Goal: Task Accomplishment & Management: Manage account settings

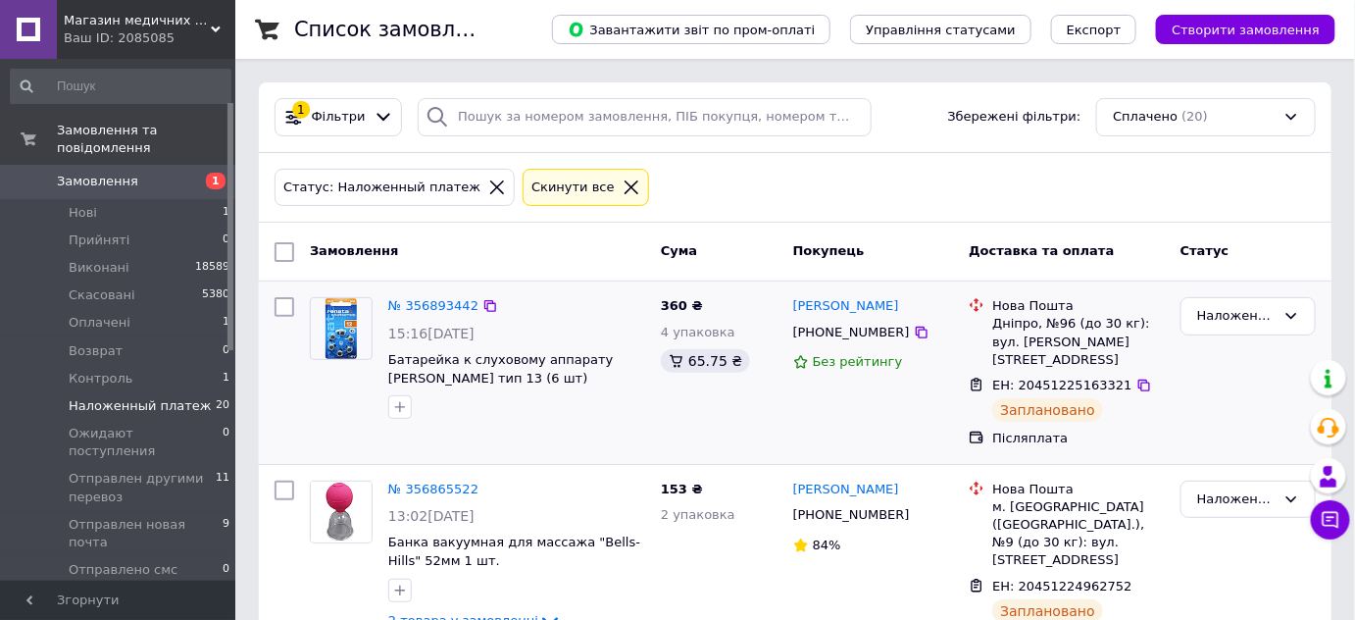
scroll to position [88, 0]
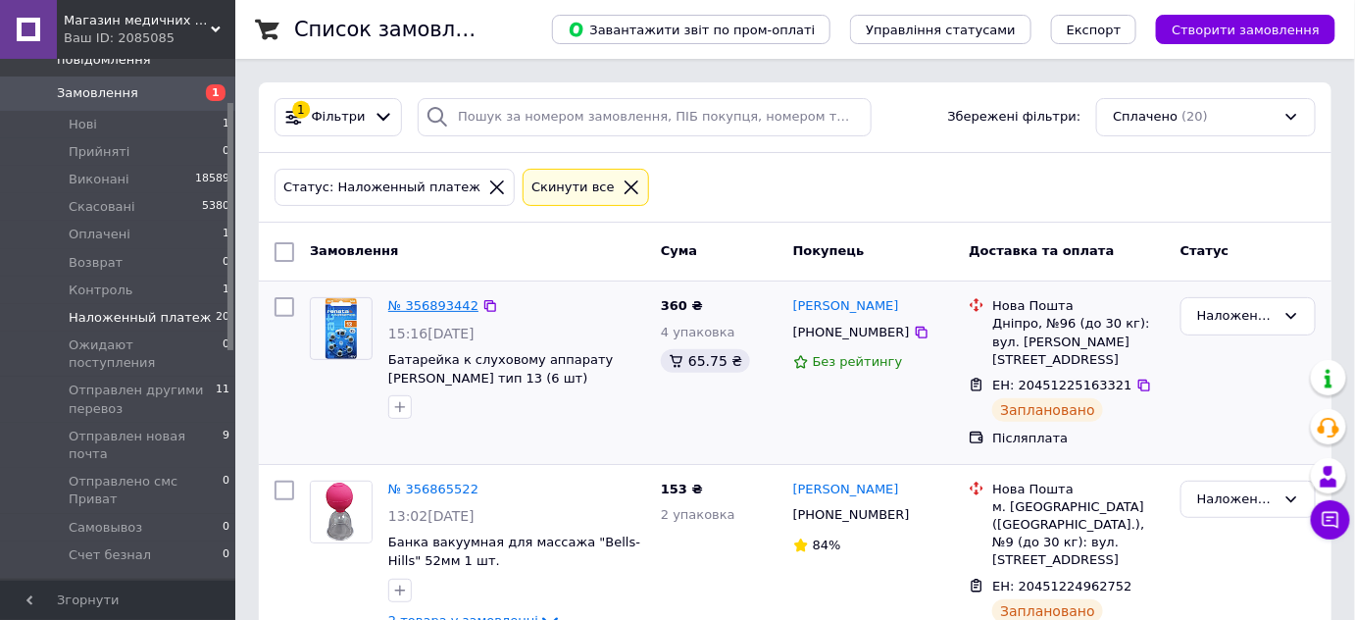
click at [435, 306] on link "№ 356893442" at bounding box center [433, 305] width 90 height 15
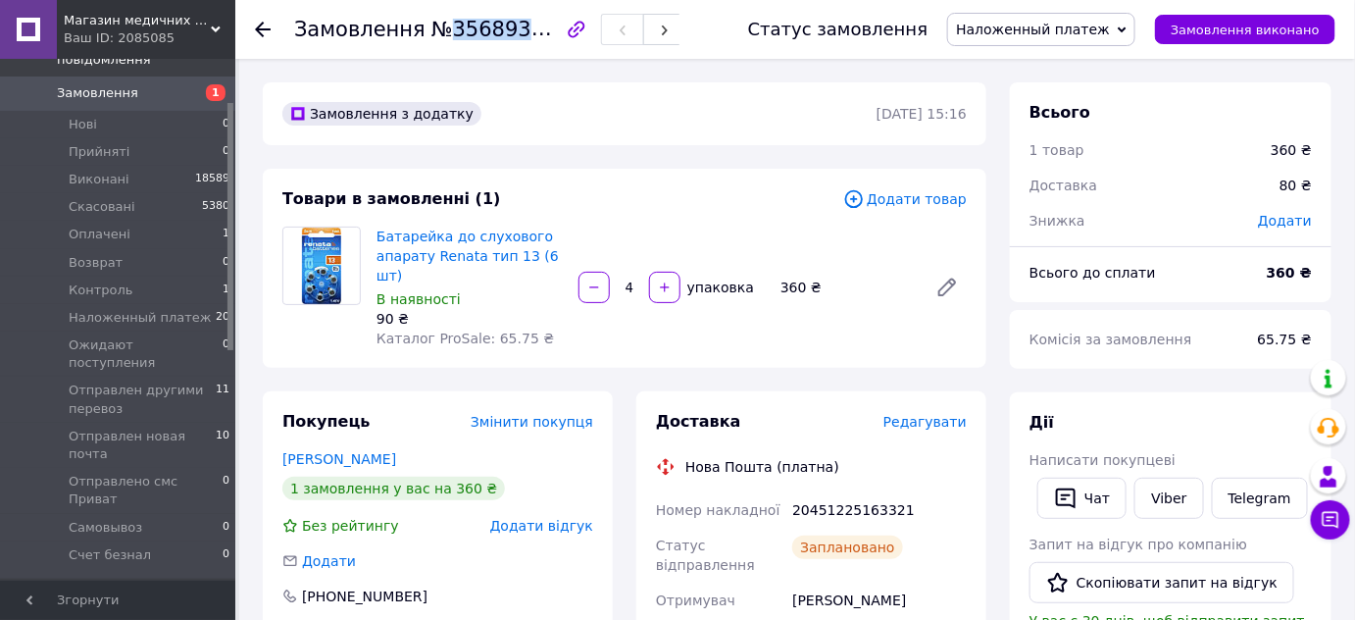
drag, startPoint x: 439, startPoint y: 30, endPoint x: 535, endPoint y: 29, distance: 95.1
click at [535, 29] on span "№356893442" at bounding box center [501, 29] width 139 height 25
copy span "356893442"
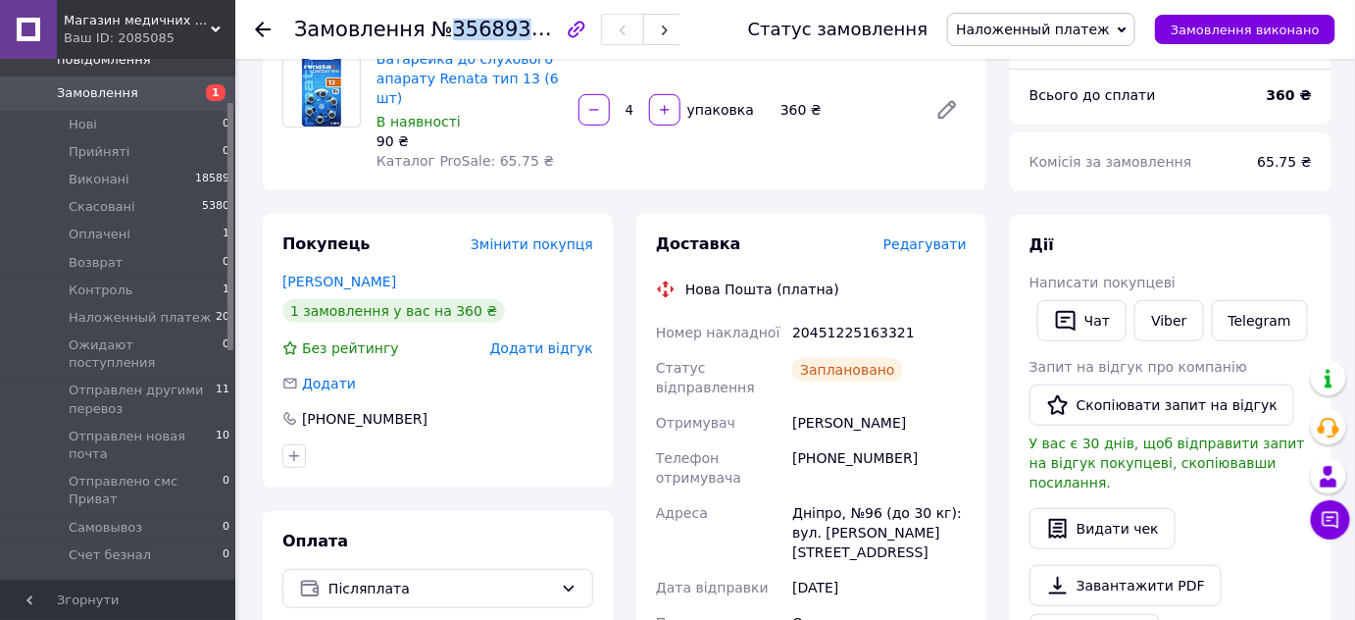
scroll to position [267, 0]
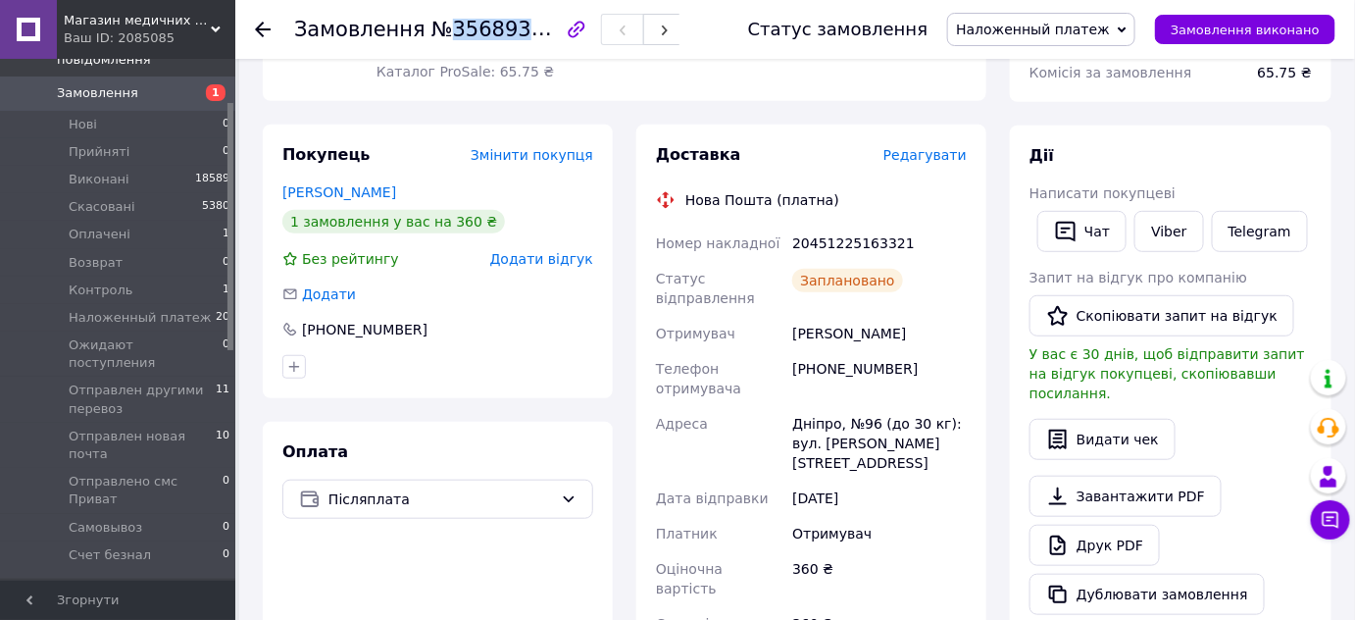
drag, startPoint x: 794, startPoint y: 317, endPoint x: 918, endPoint y: 321, distance: 123.6
click at [918, 321] on div "[PERSON_NAME]" at bounding box center [880, 333] width 182 height 35
copy div "[PERSON_NAME]"
drag, startPoint x: 794, startPoint y: 219, endPoint x: 902, endPoint y: 224, distance: 108.0
click at [902, 226] on div "20451225163321" at bounding box center [880, 243] width 182 height 35
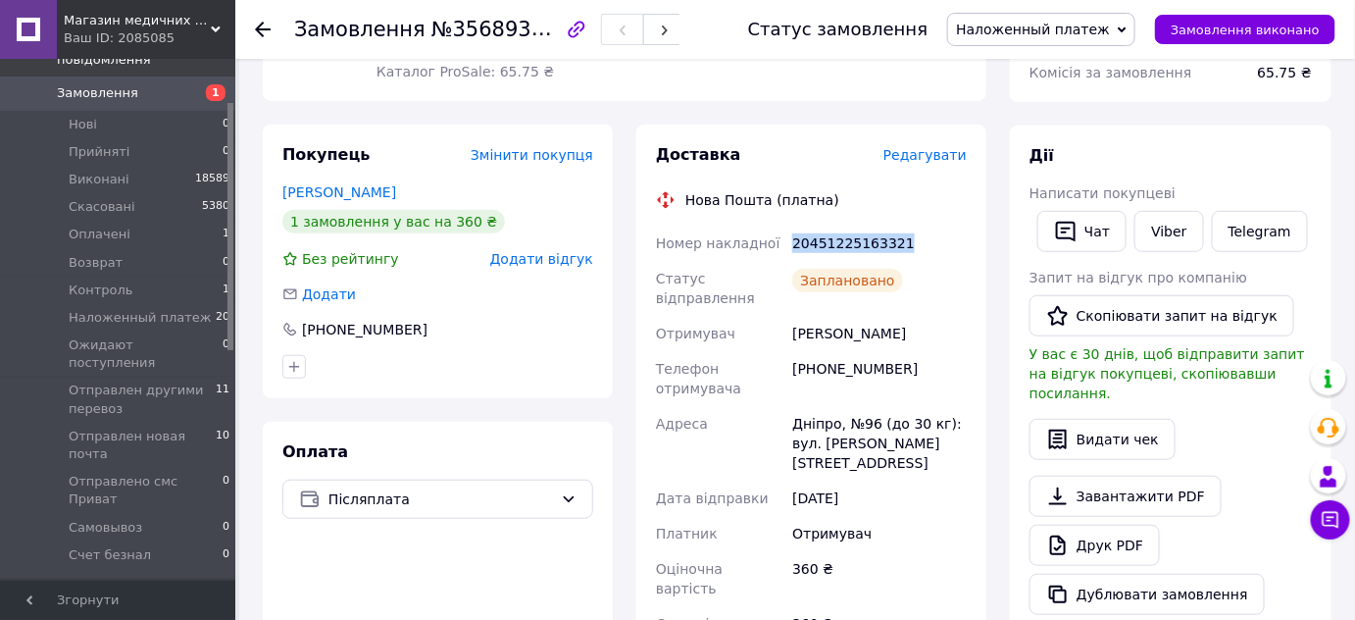
copy div "20451225163321"
click at [259, 25] on use at bounding box center [263, 30] width 16 height 16
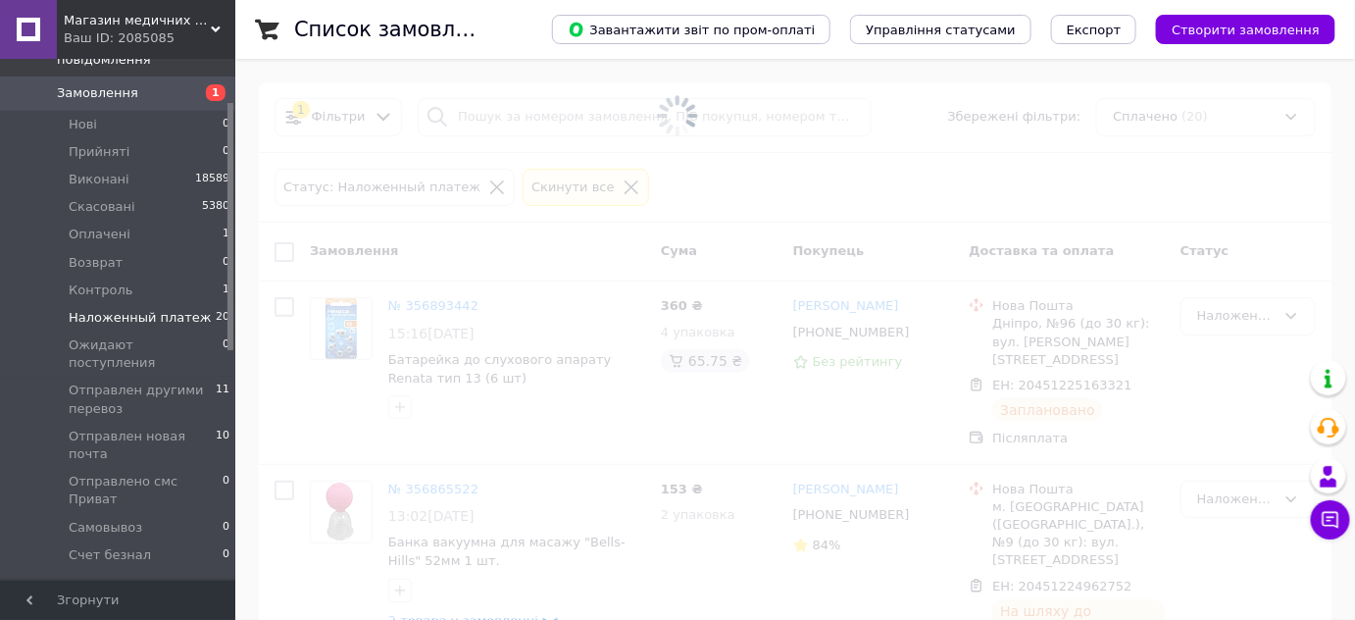
scroll to position [88, 0]
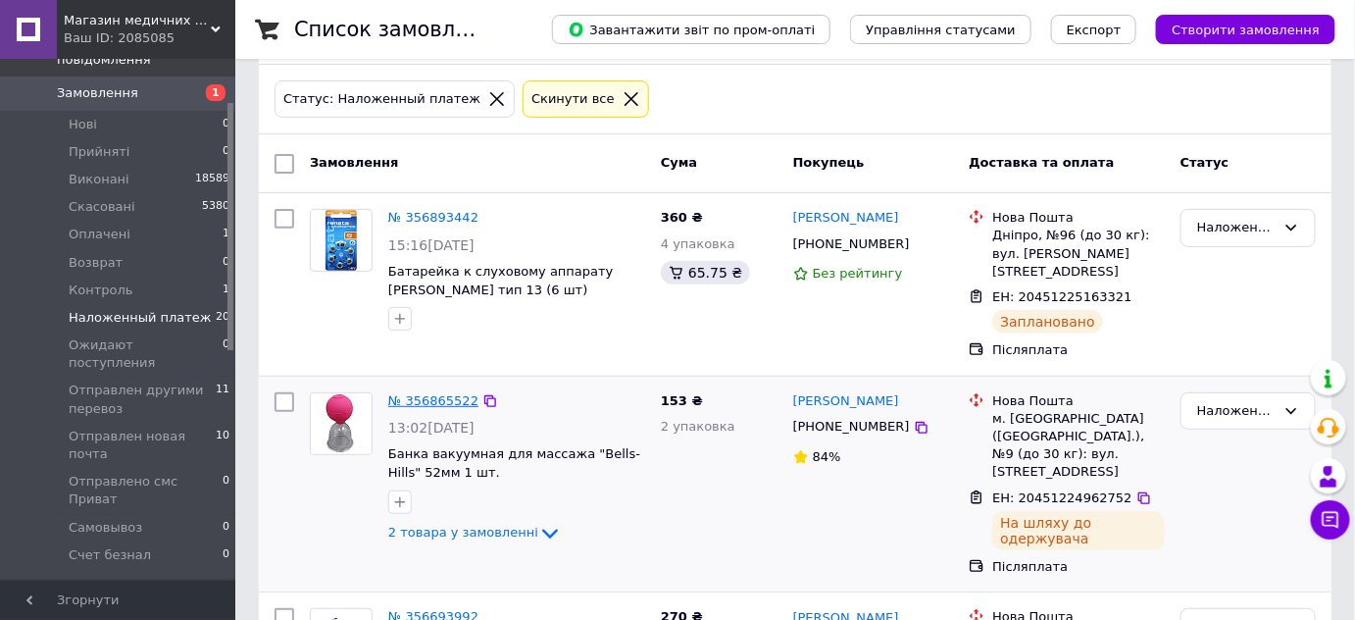
click at [435, 393] on link "№ 356865522" at bounding box center [433, 400] width 90 height 15
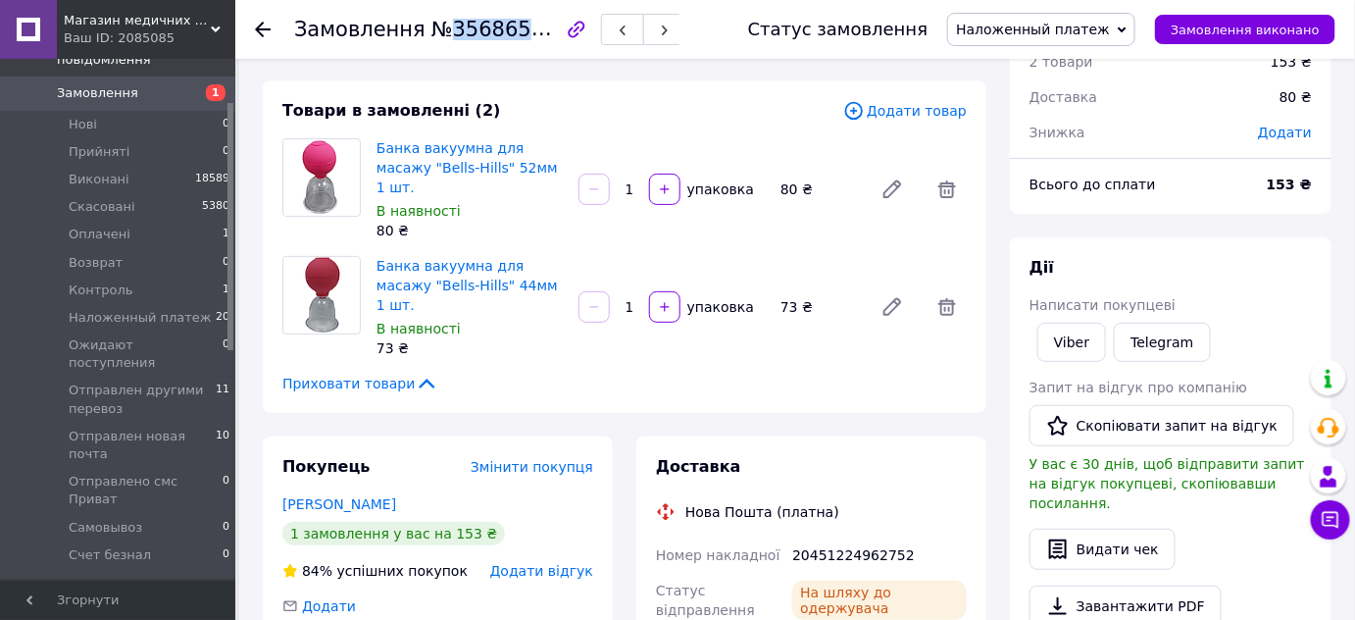
drag, startPoint x: 439, startPoint y: 31, endPoint x: 535, endPoint y: 33, distance: 96.1
click at [535, 33] on span "№356865522" at bounding box center [501, 29] width 139 height 25
copy span "356865522"
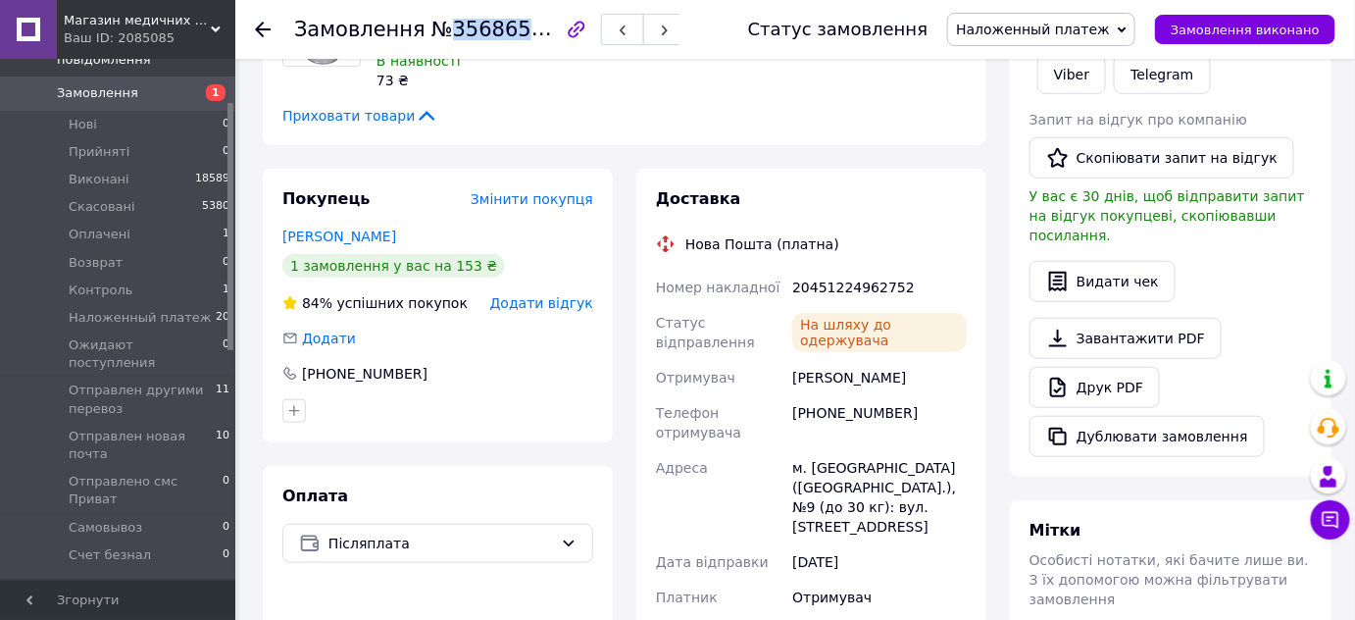
scroll to position [445, 0]
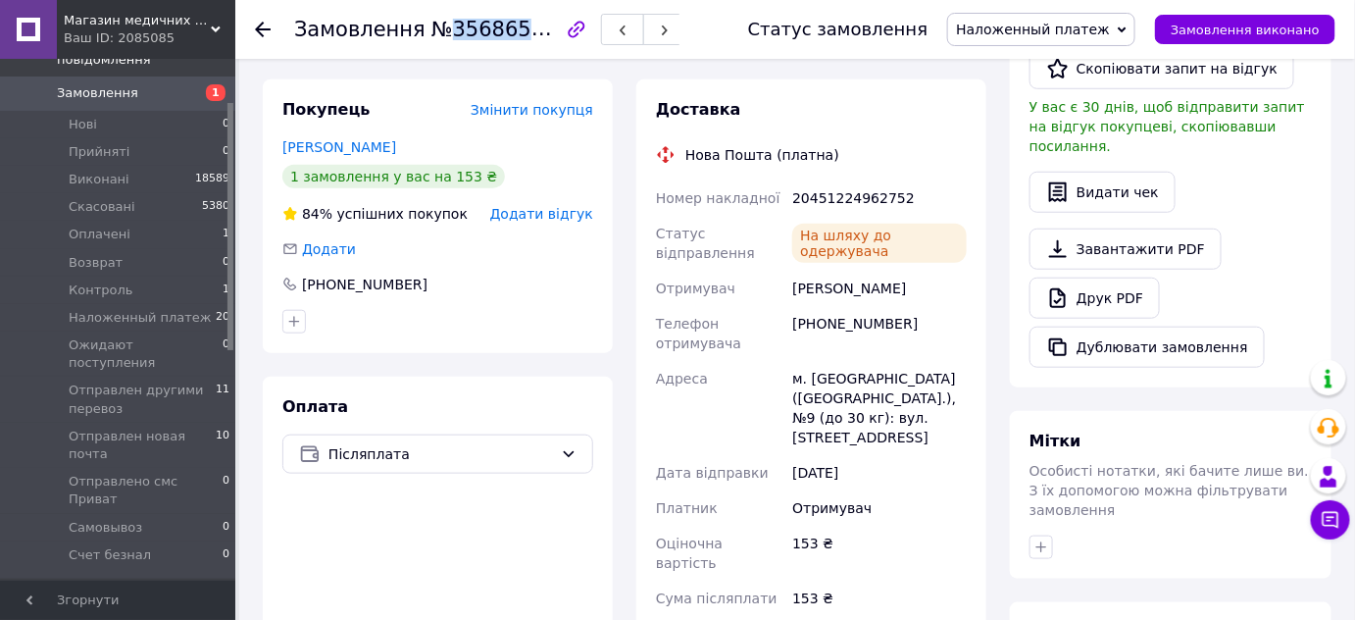
drag, startPoint x: 793, startPoint y: 247, endPoint x: 933, endPoint y: 253, distance: 139.4
click at [933, 271] on div "[PERSON_NAME]" at bounding box center [880, 288] width 182 height 35
copy div "[PERSON_NAME]"
drag, startPoint x: 793, startPoint y: 157, endPoint x: 899, endPoint y: 159, distance: 105.9
click at [899, 180] on div "20451224962752" at bounding box center [880, 197] width 182 height 35
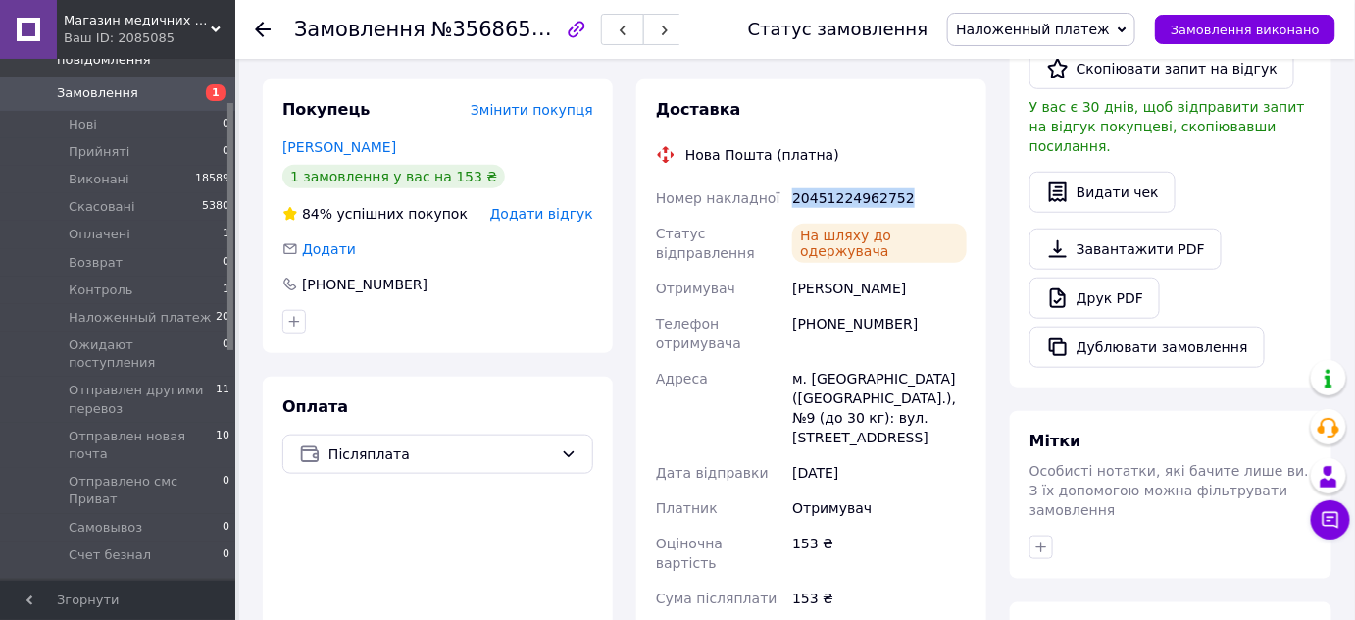
copy div "20451224962752"
click at [259, 24] on icon at bounding box center [263, 30] width 16 height 16
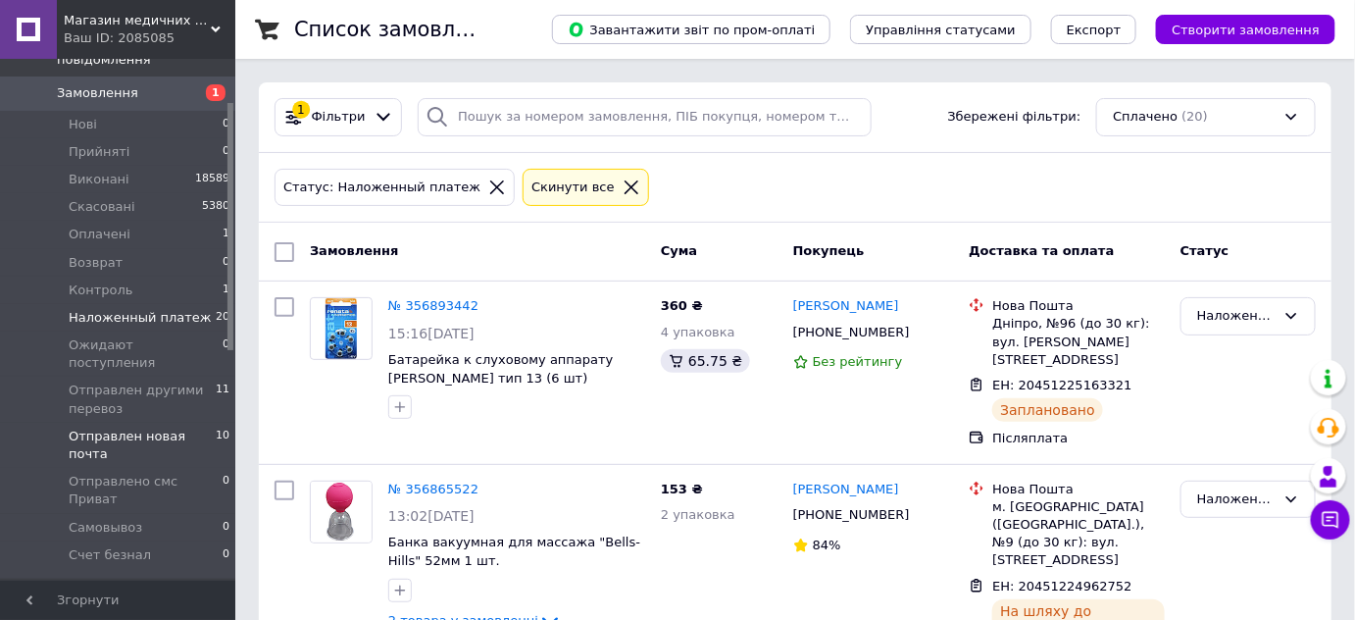
click at [163, 428] on span "Отправлен новая почта" at bounding box center [142, 445] width 147 height 35
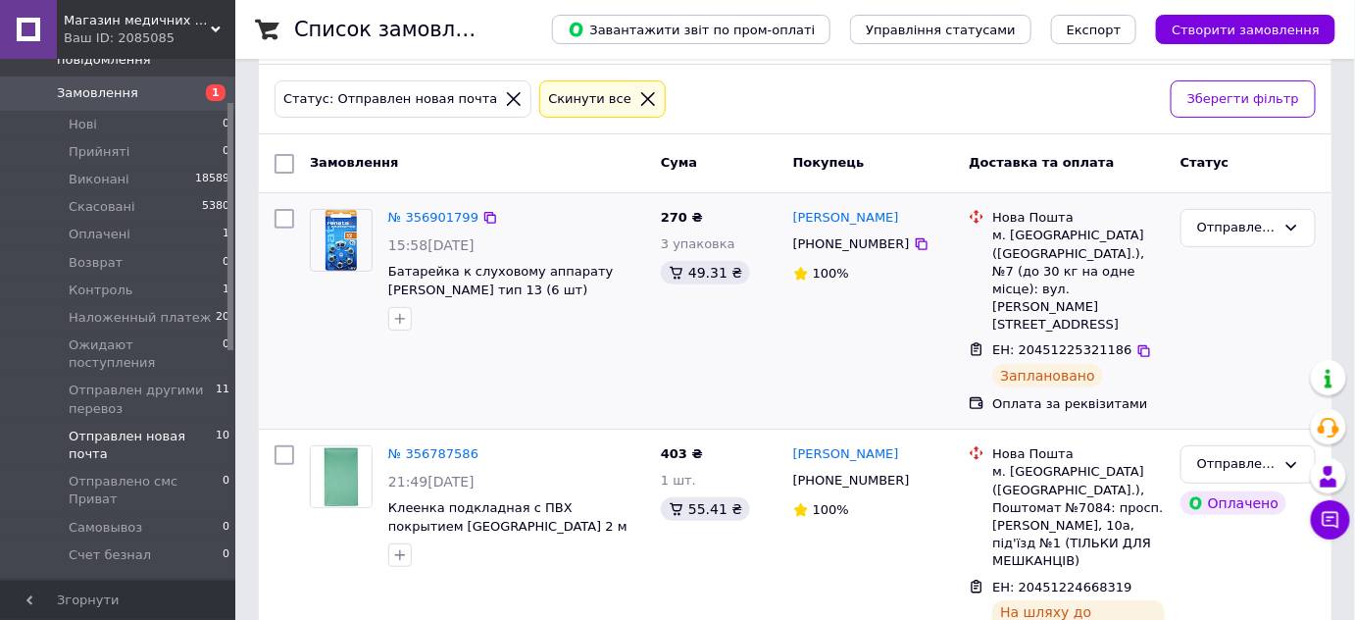
scroll to position [178, 0]
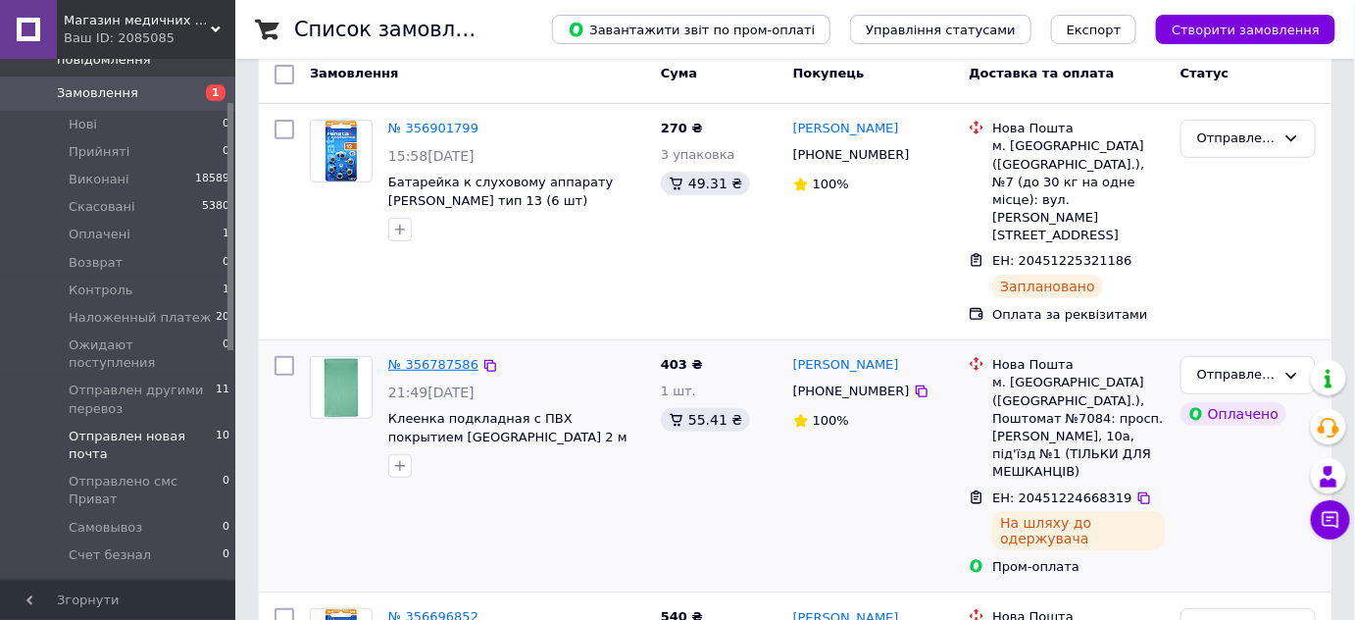
click at [436, 357] on link "№ 356787586" at bounding box center [433, 364] width 90 height 15
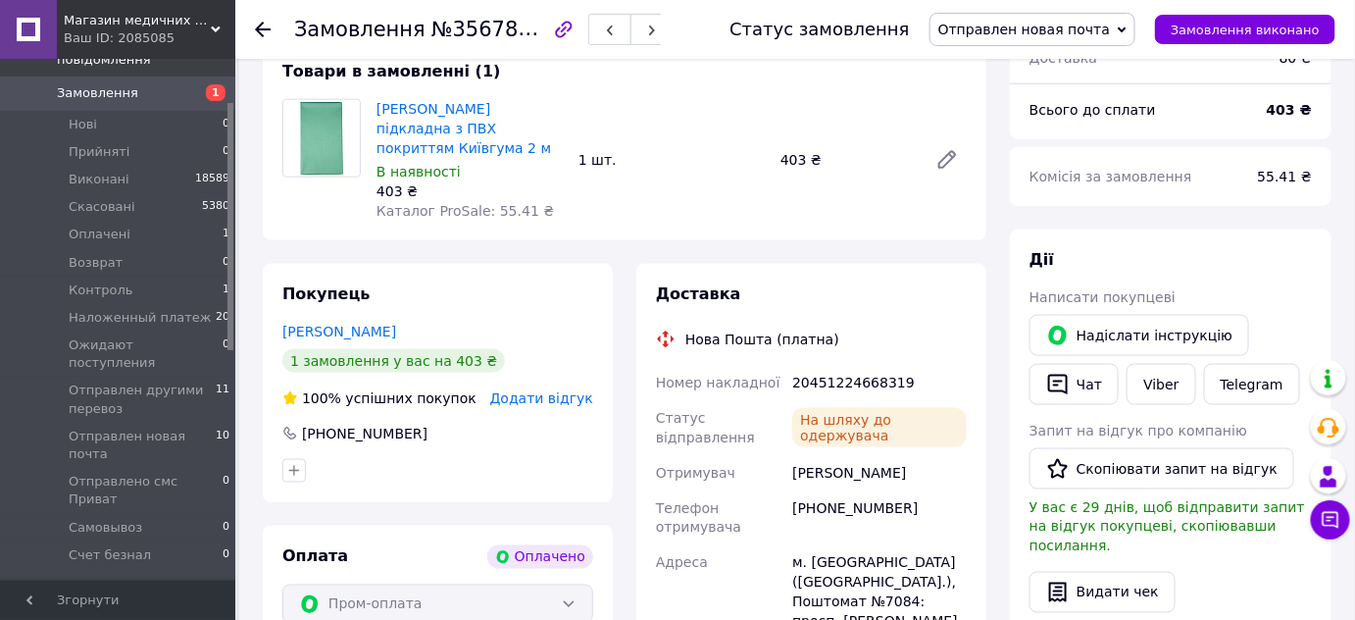
scroll to position [624, 0]
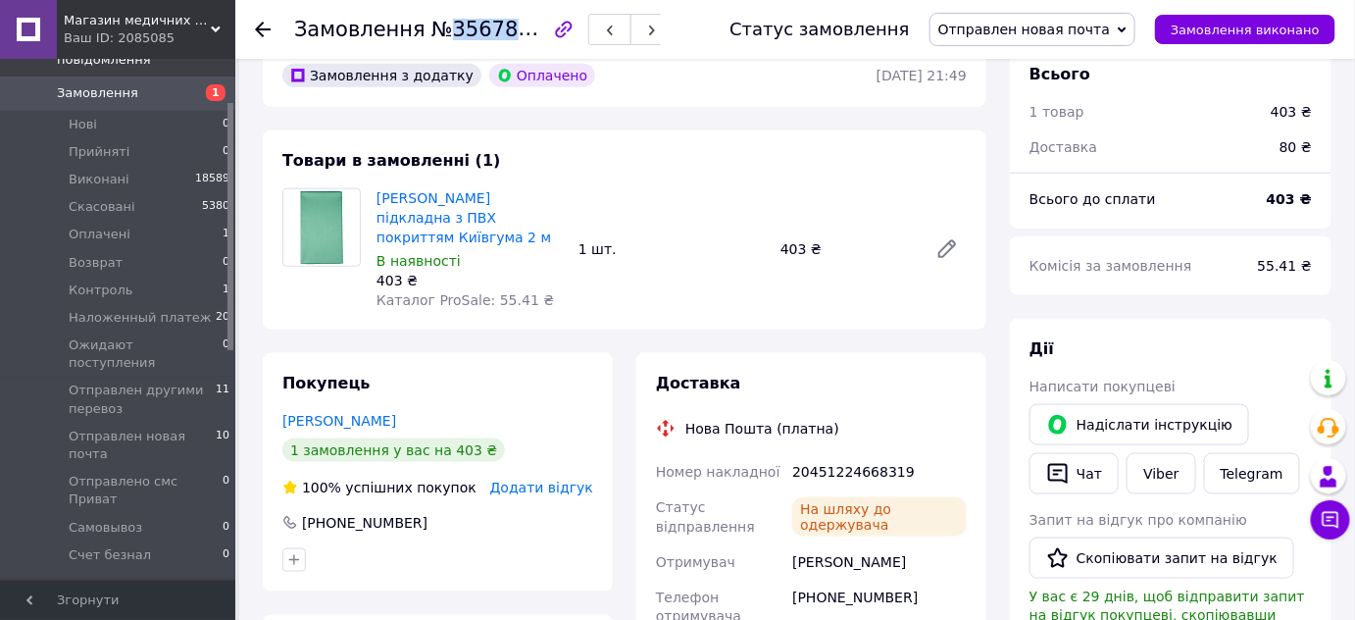
drag, startPoint x: 438, startPoint y: 33, endPoint x: 535, endPoint y: 35, distance: 96.1
click at [535, 35] on span "№356787586" at bounding box center [501, 29] width 139 height 25
copy span "356787586"
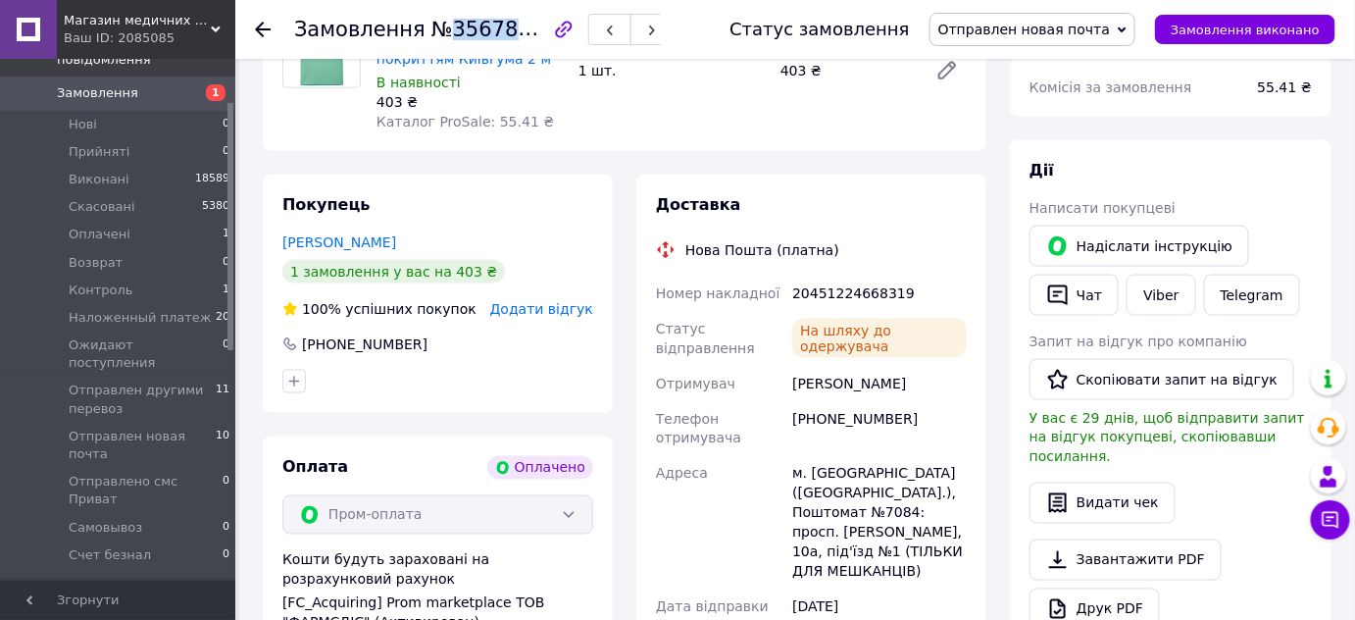
scroll to position [892, 0]
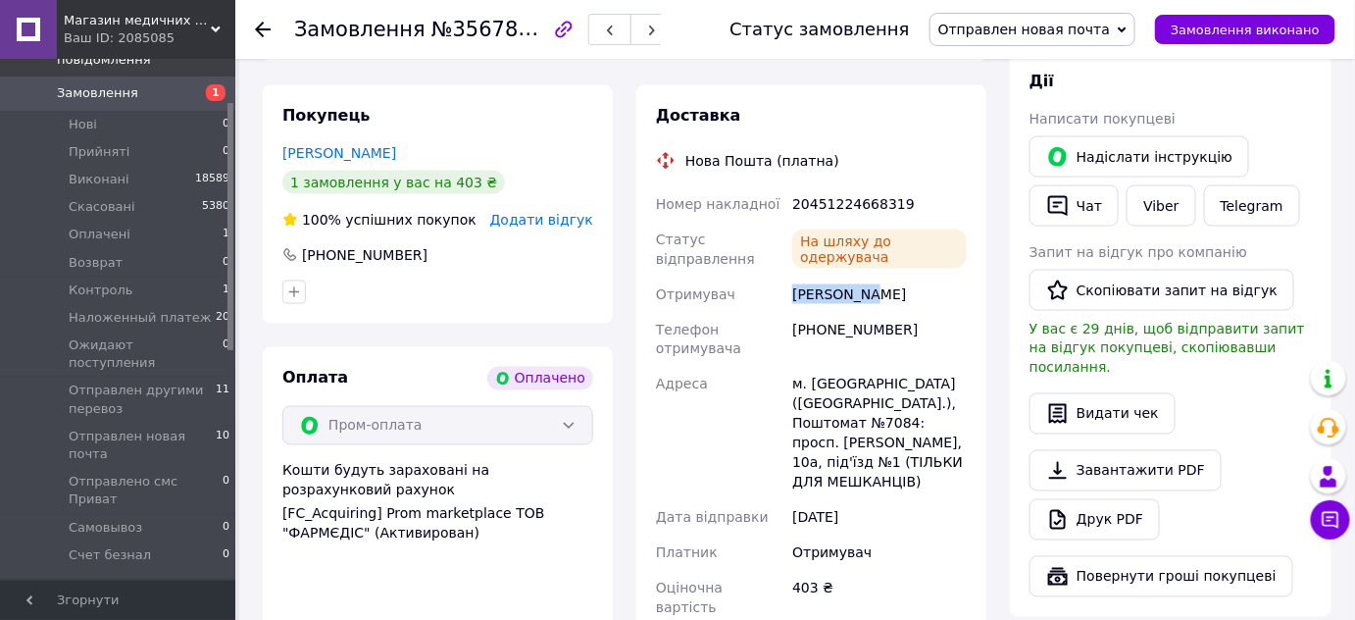
drag, startPoint x: 792, startPoint y: 235, endPoint x: 892, endPoint y: 240, distance: 99.2
click at [892, 277] on div "[PERSON_NAME]" at bounding box center [880, 294] width 182 height 35
copy div "[PERSON_NAME]"
drag, startPoint x: 441, startPoint y: 33, endPoint x: 535, endPoint y: 30, distance: 94.2
click at [535, 30] on span "№356787586" at bounding box center [501, 29] width 139 height 25
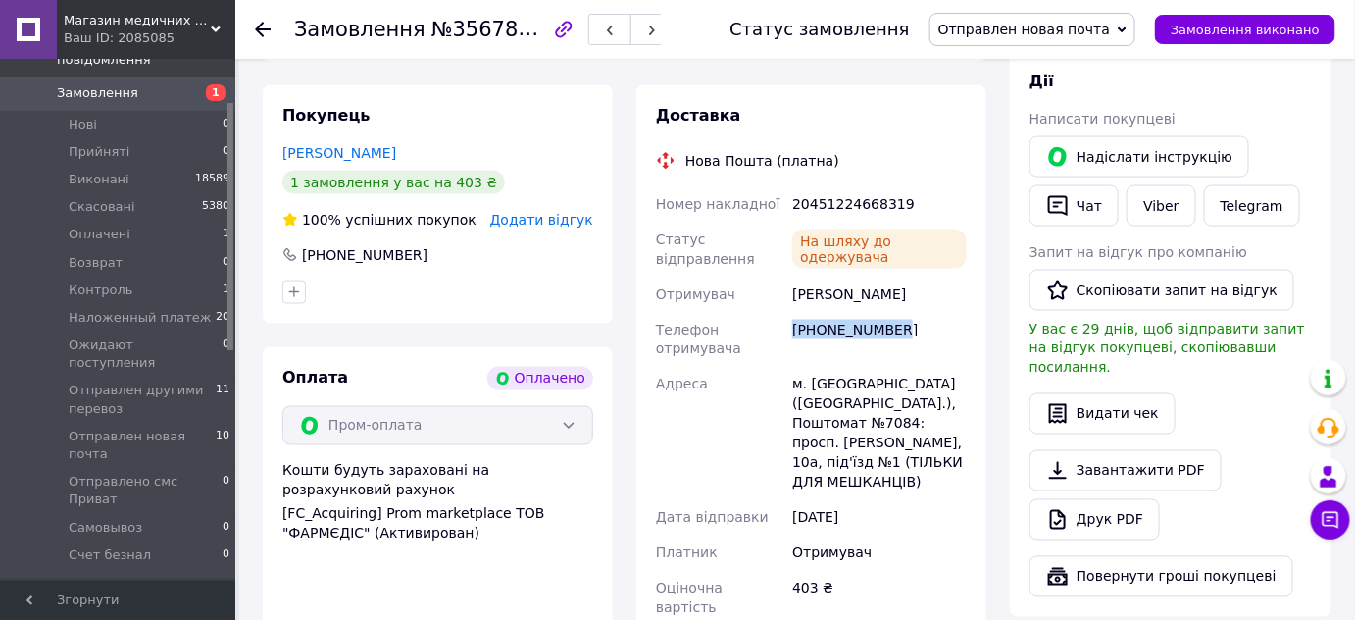
drag, startPoint x: 792, startPoint y: 271, endPoint x: 915, endPoint y: 280, distance: 123.0
click at [915, 312] on div "[PHONE_NUMBER]" at bounding box center [880, 339] width 182 height 55
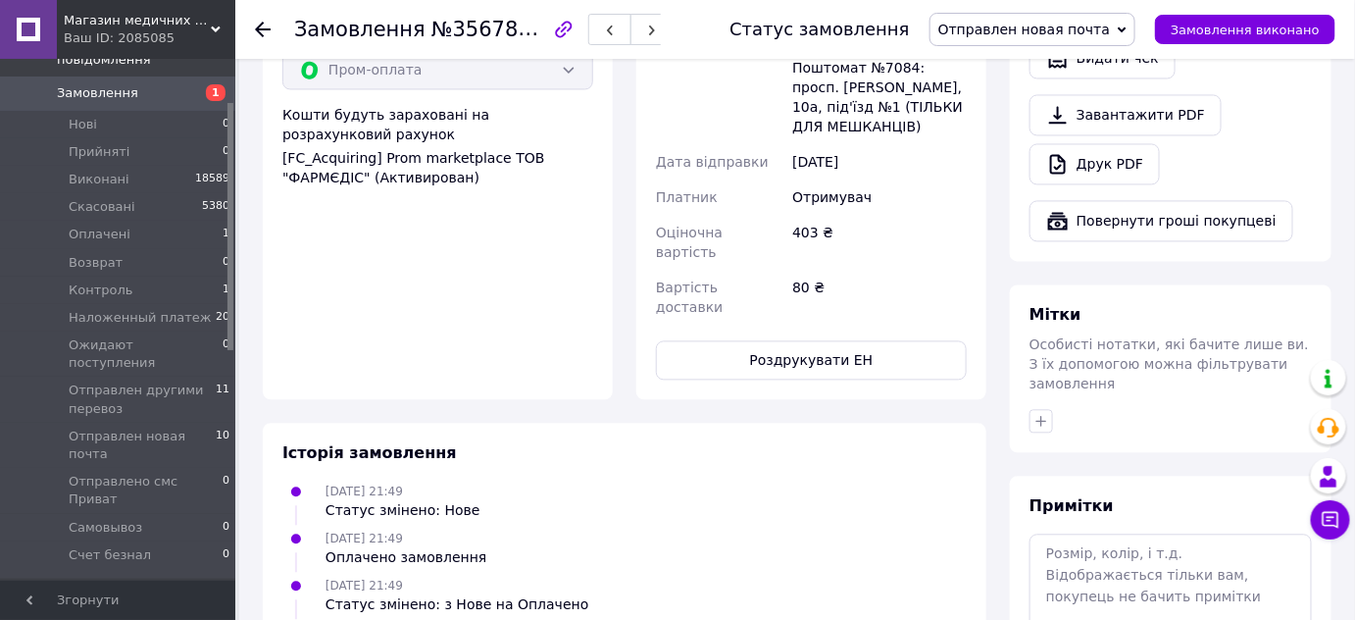
scroll to position [1337, 0]
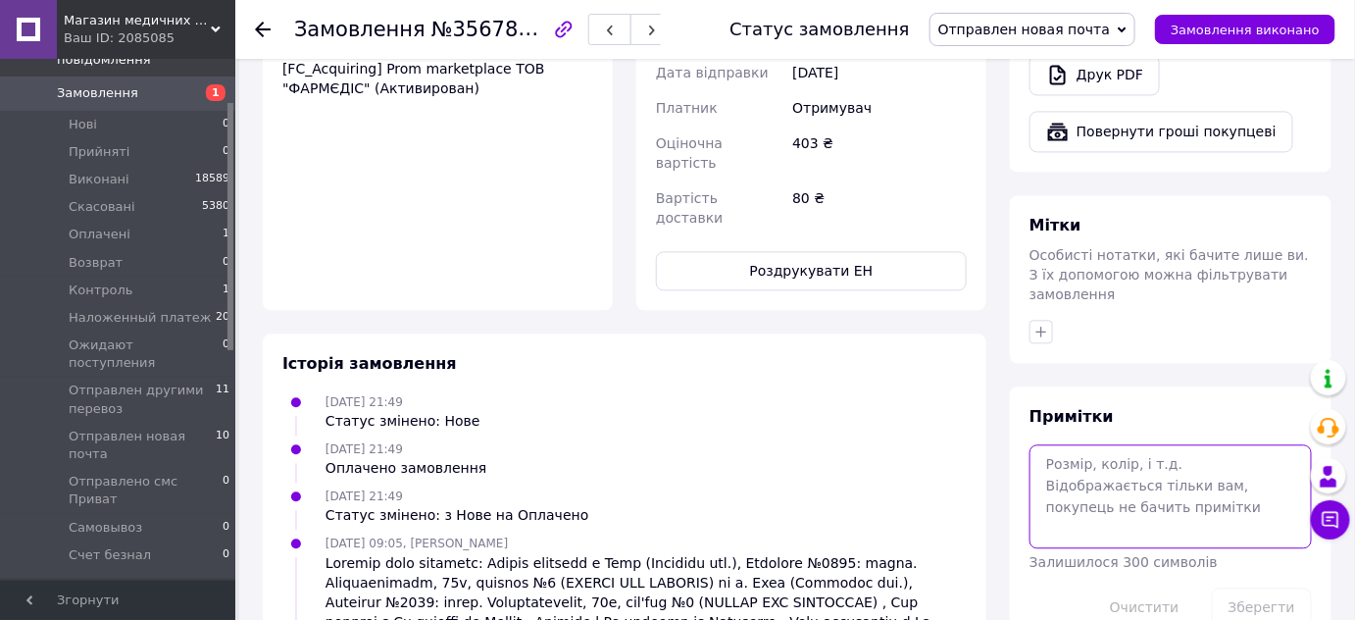
click at [1088, 444] on textarea at bounding box center [1171, 496] width 282 height 104
paste textarea "Чек № I7mNgA6alX0"
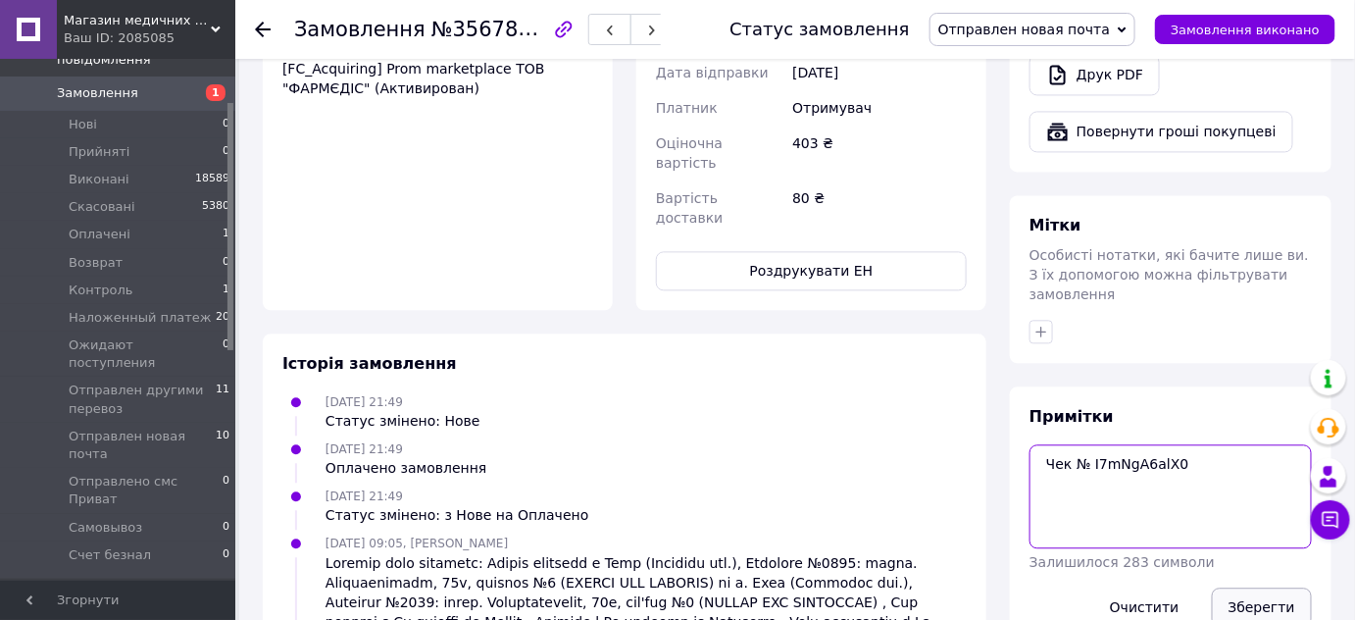
type textarea "Чек № I7mNgA6alX0"
click at [1257, 587] on button "Зберегти" at bounding box center [1262, 606] width 100 height 39
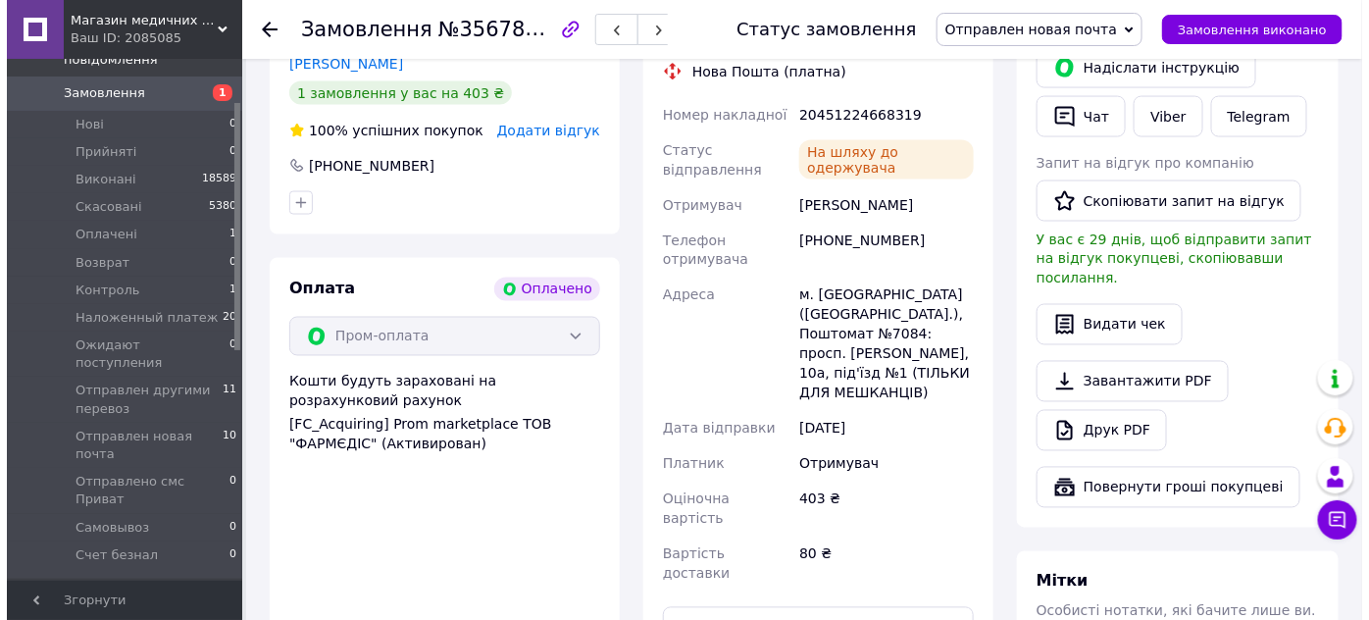
scroll to position [802, 0]
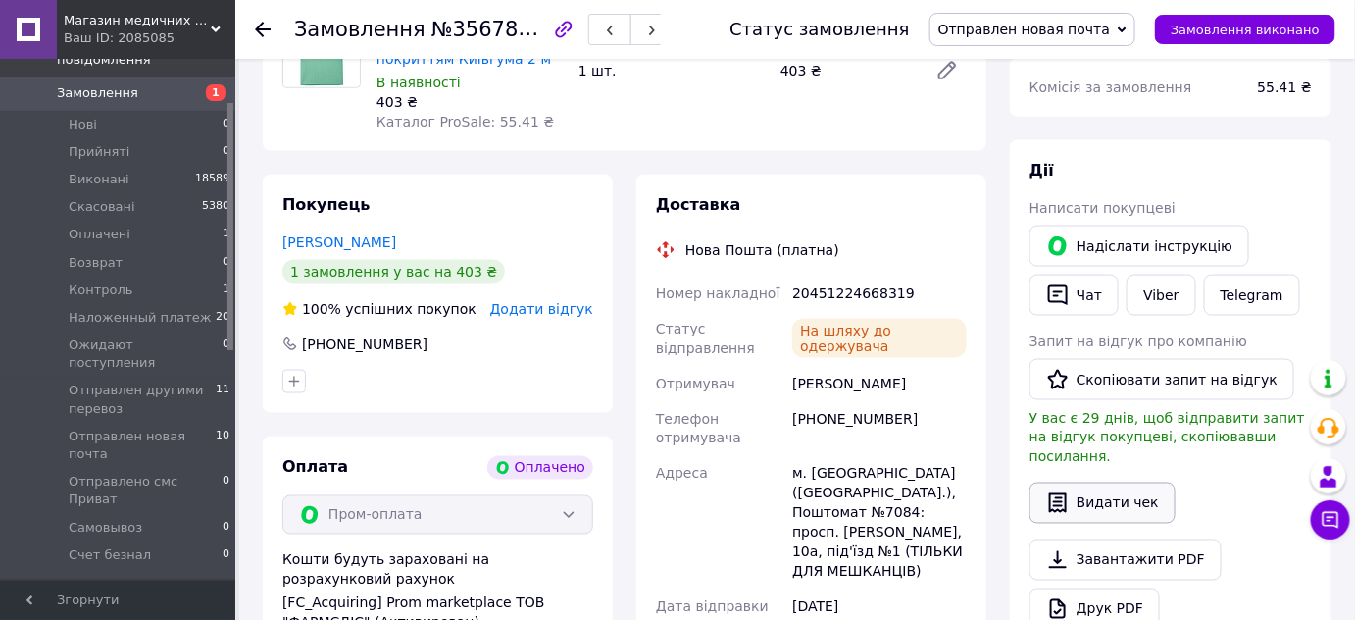
click at [1111, 483] on button "Видати чек" at bounding box center [1103, 503] width 146 height 41
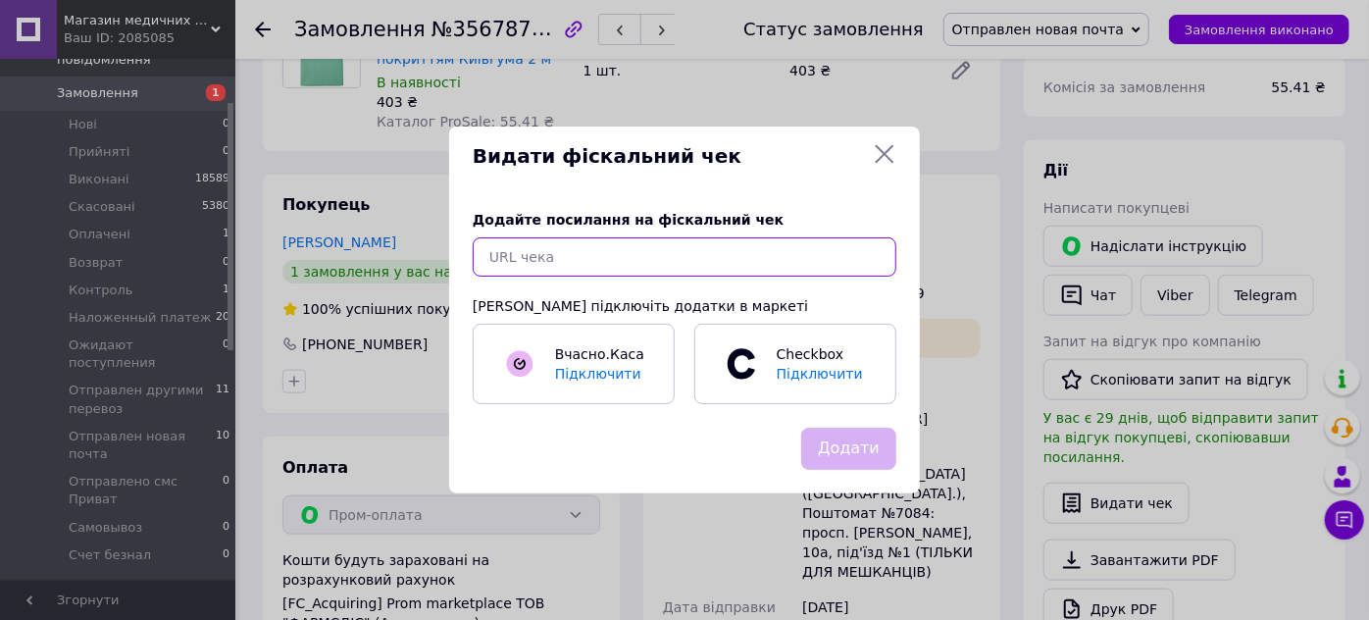
click at [571, 253] on input "text" at bounding box center [685, 256] width 424 height 39
paste input "[URL][DOMAIN_NAME]"
type input "[URL][DOMAIN_NAME]"
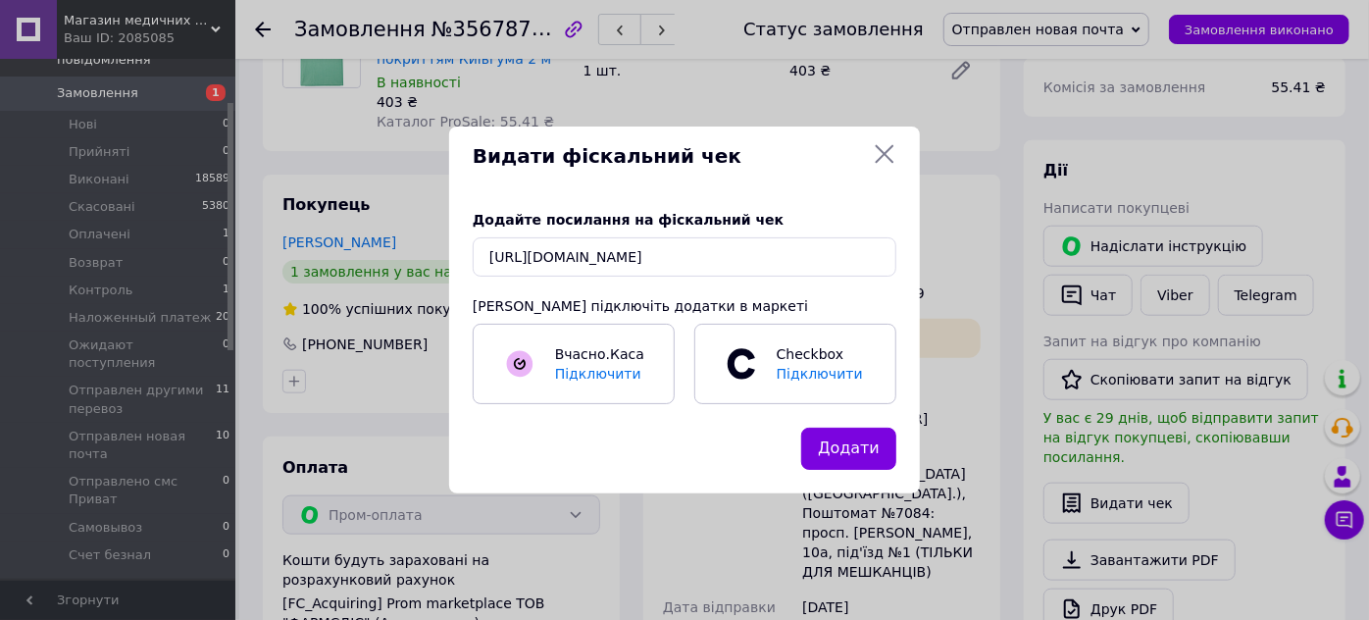
click at [844, 447] on button "Додати" at bounding box center [848, 449] width 95 height 42
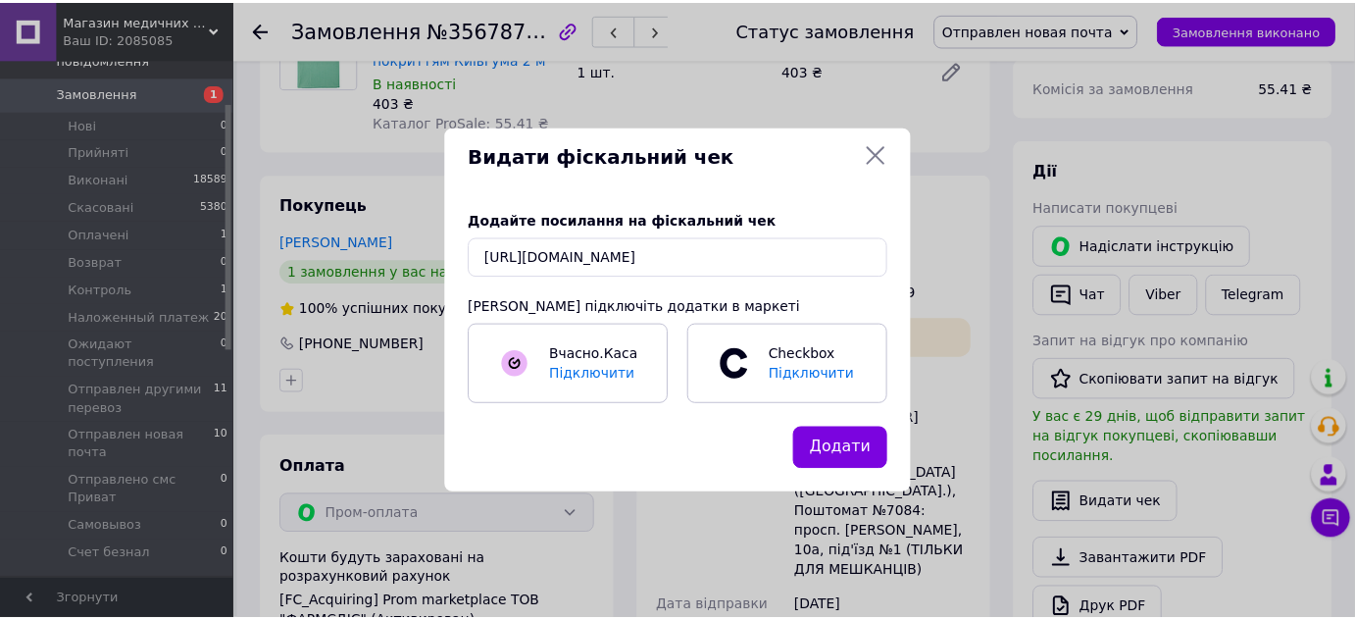
scroll to position [0, 0]
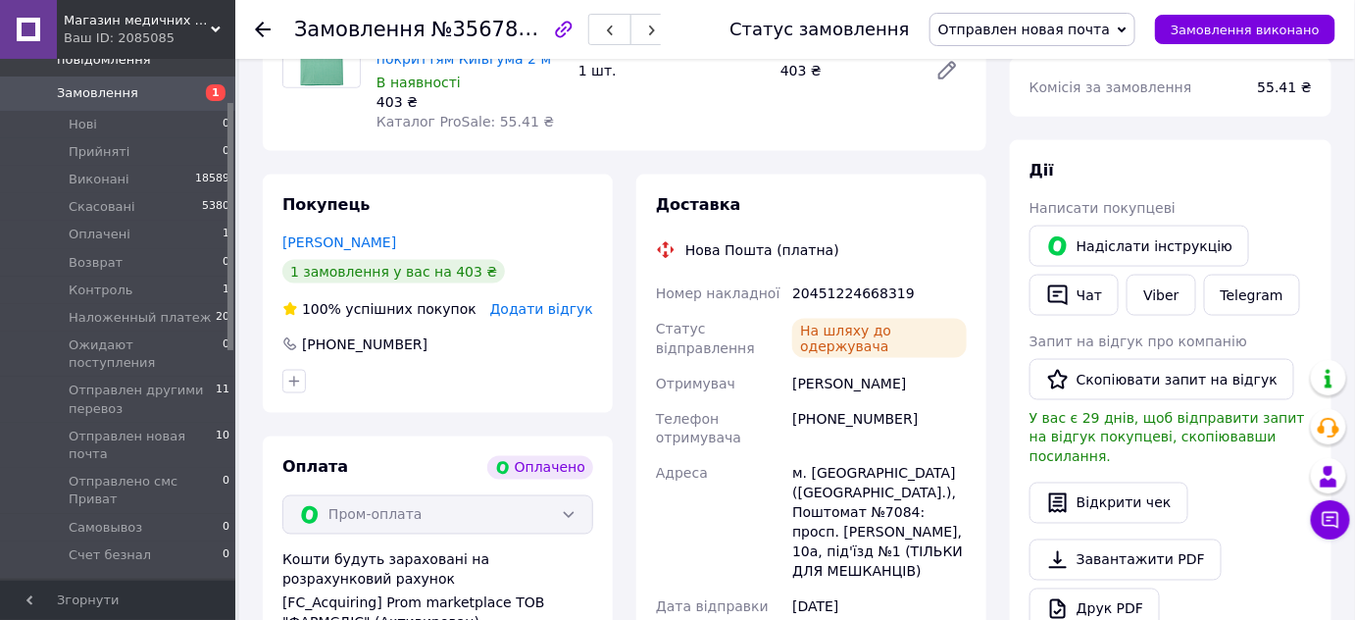
click at [262, 30] on icon at bounding box center [263, 30] width 16 height 16
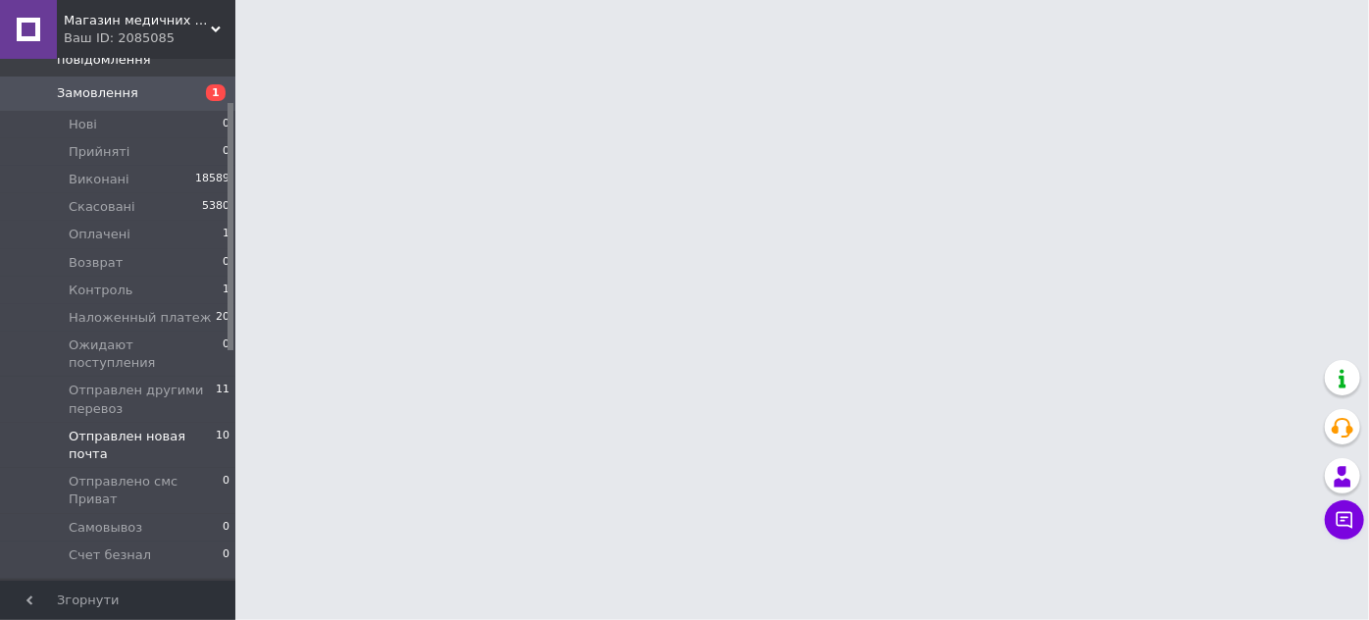
click at [139, 428] on span "Отправлен новая почта" at bounding box center [142, 445] width 147 height 35
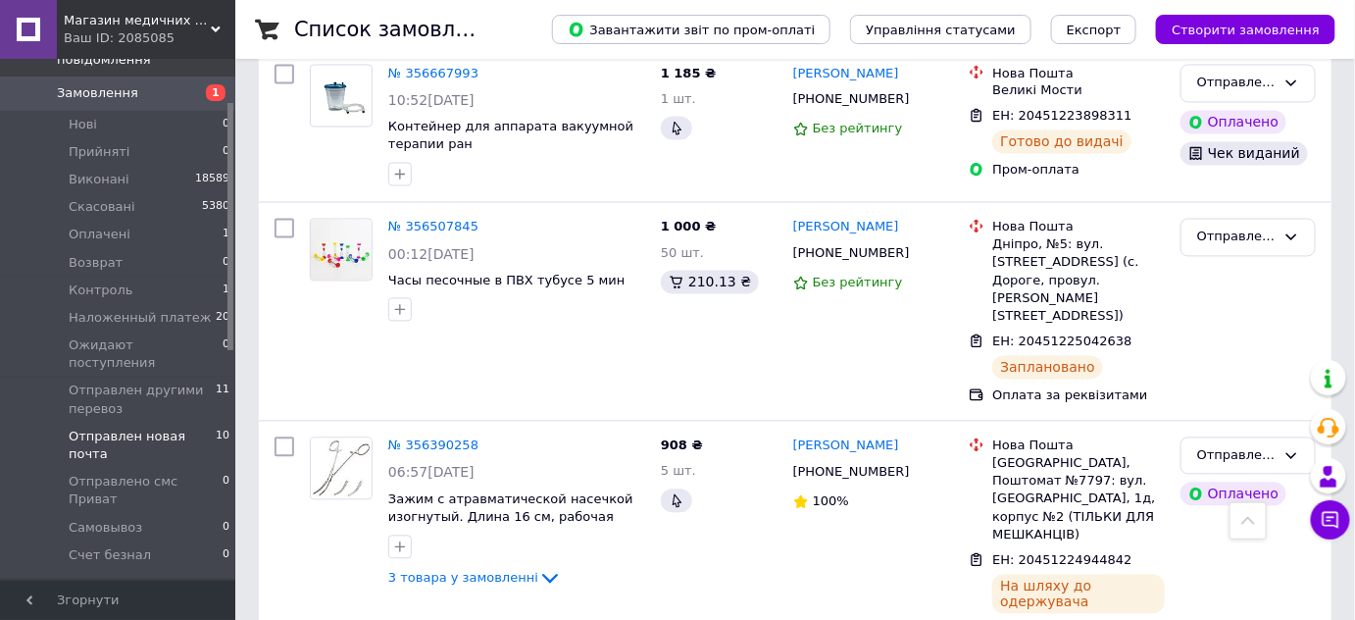
scroll to position [1248, 0]
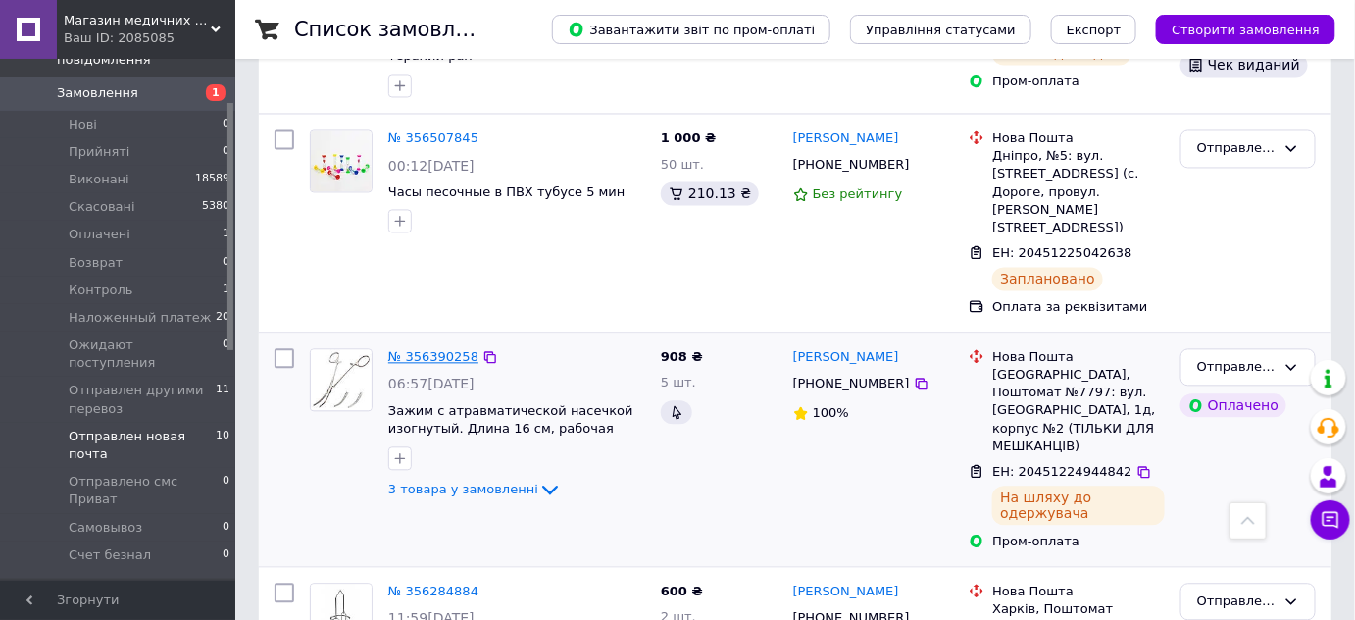
click at [423, 349] on link "№ 356390258" at bounding box center [433, 356] width 90 height 15
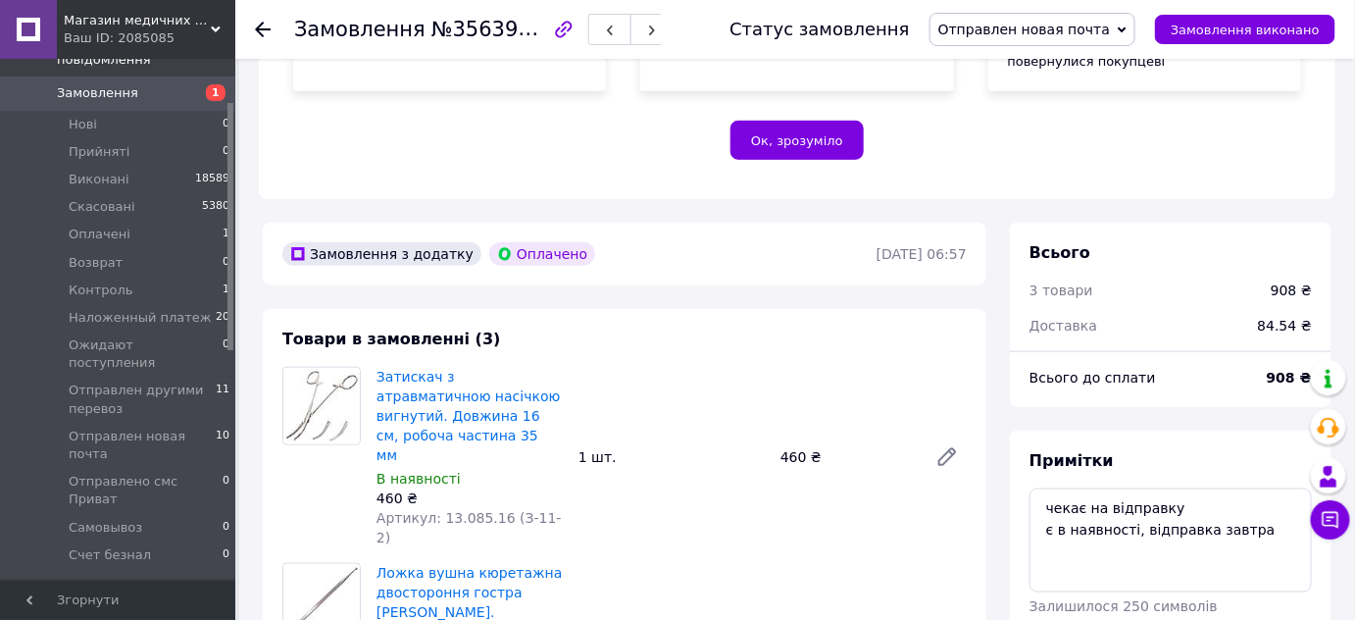
scroll to position [624, 0]
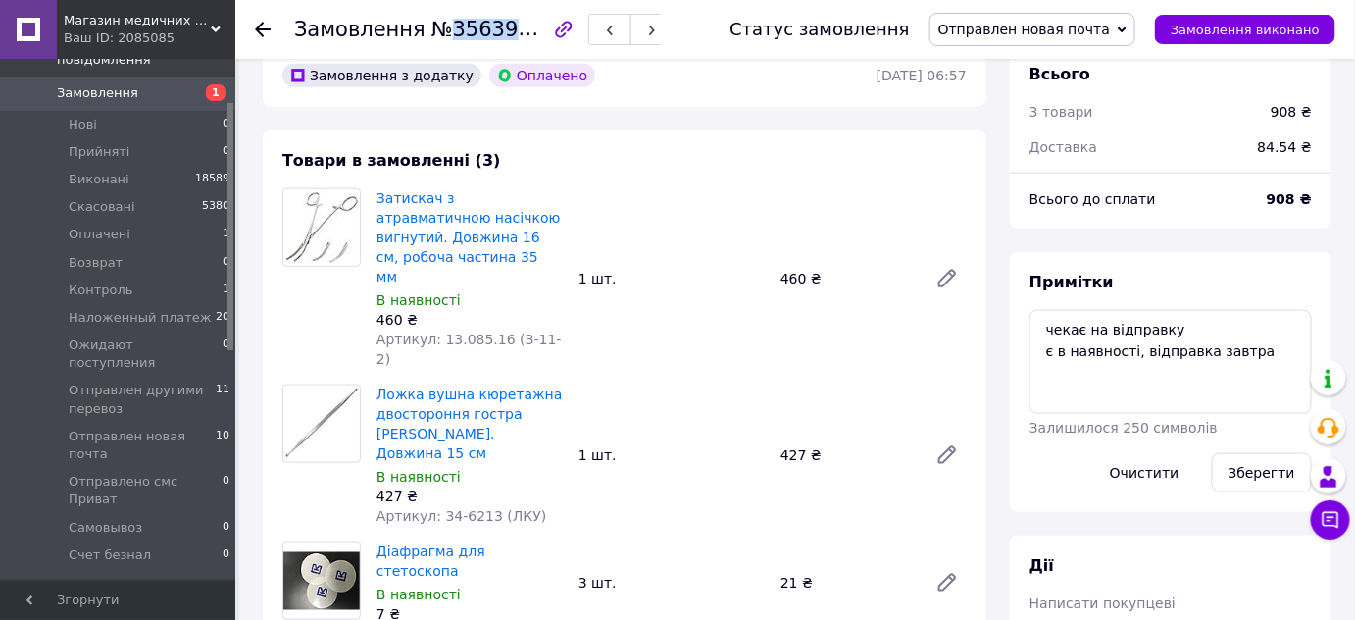
drag, startPoint x: 437, startPoint y: 30, endPoint x: 537, endPoint y: 32, distance: 100.1
click at [537, 32] on span "№356390258" at bounding box center [501, 29] width 139 height 25
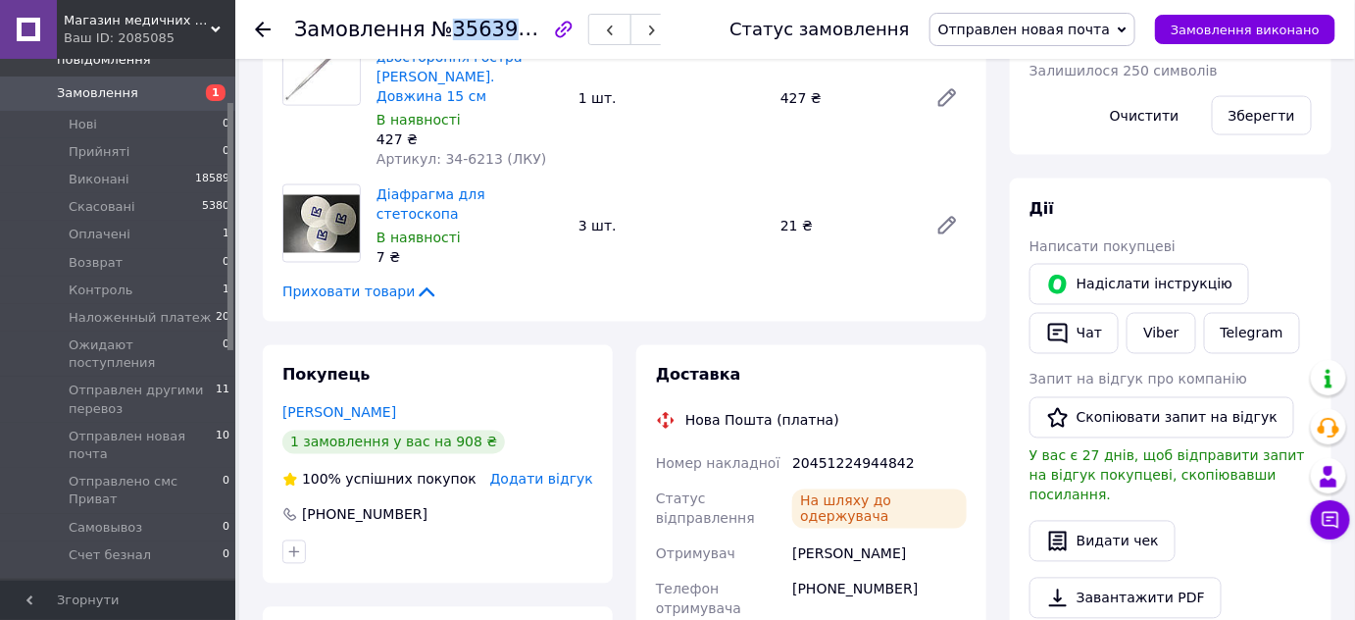
scroll to position [1158, 0]
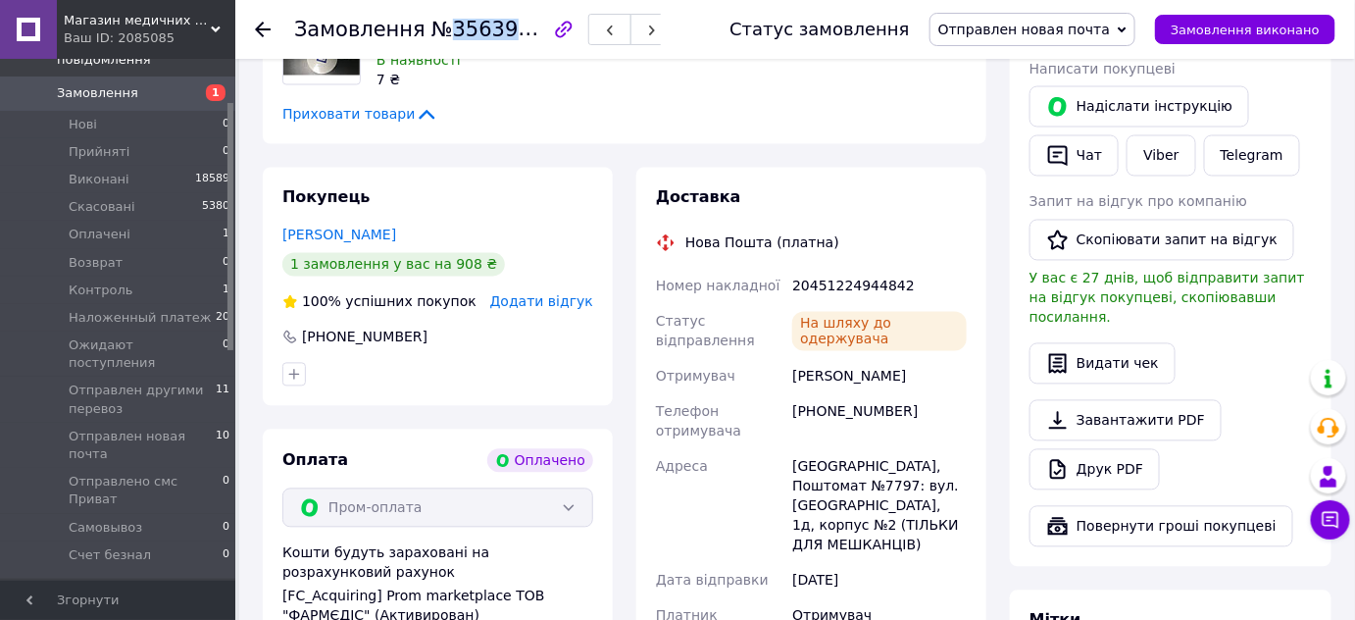
drag, startPoint x: 791, startPoint y: 255, endPoint x: 899, endPoint y: 258, distance: 107.9
click at [899, 359] on div "[PERSON_NAME]" at bounding box center [880, 376] width 182 height 35
drag, startPoint x: 791, startPoint y: 292, endPoint x: 892, endPoint y: 298, distance: 101.2
click at [892, 394] on div "[PHONE_NUMBER]" at bounding box center [880, 421] width 182 height 55
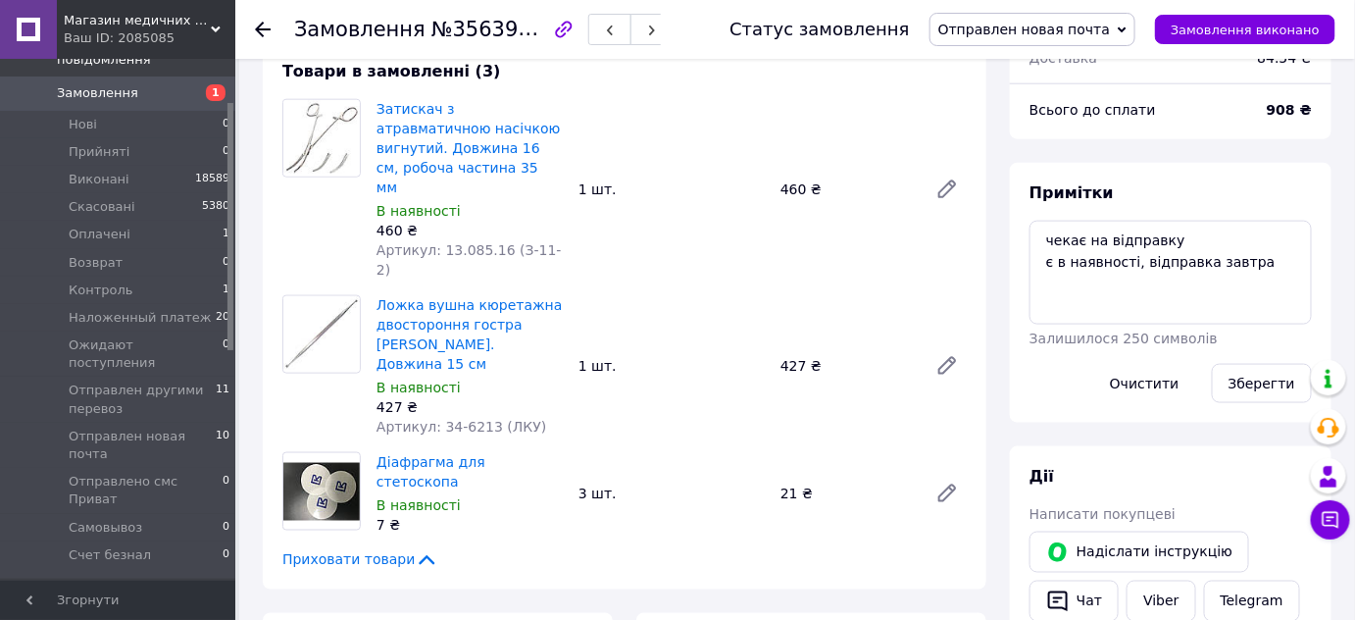
scroll to position [624, 0]
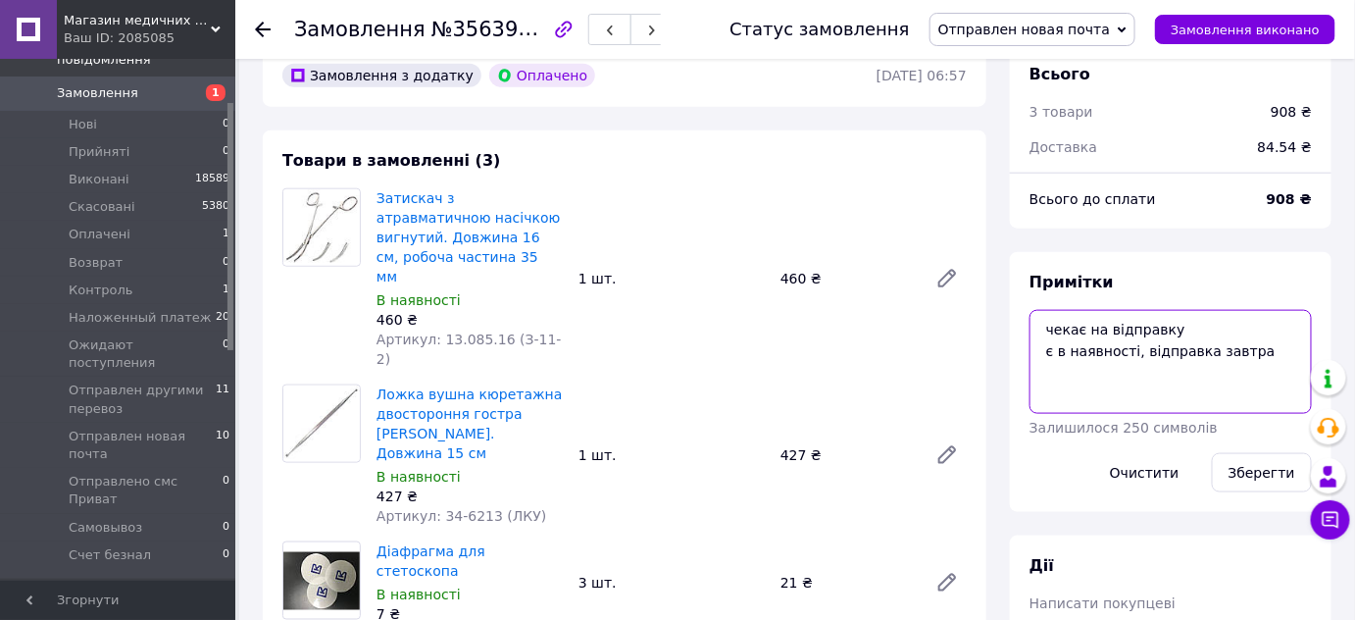
click at [1266, 310] on textarea "чекає на відправку є в наявності, відправка завтра" at bounding box center [1171, 362] width 282 height 104
paste textarea "Чек № Q24K4B6Ogrw"
type textarea "чекає на відправку є в наявності, відправка завтра Чек № Q24K4B6Ogrw"
click at [1258, 453] on button "Зберегти" at bounding box center [1262, 472] width 100 height 39
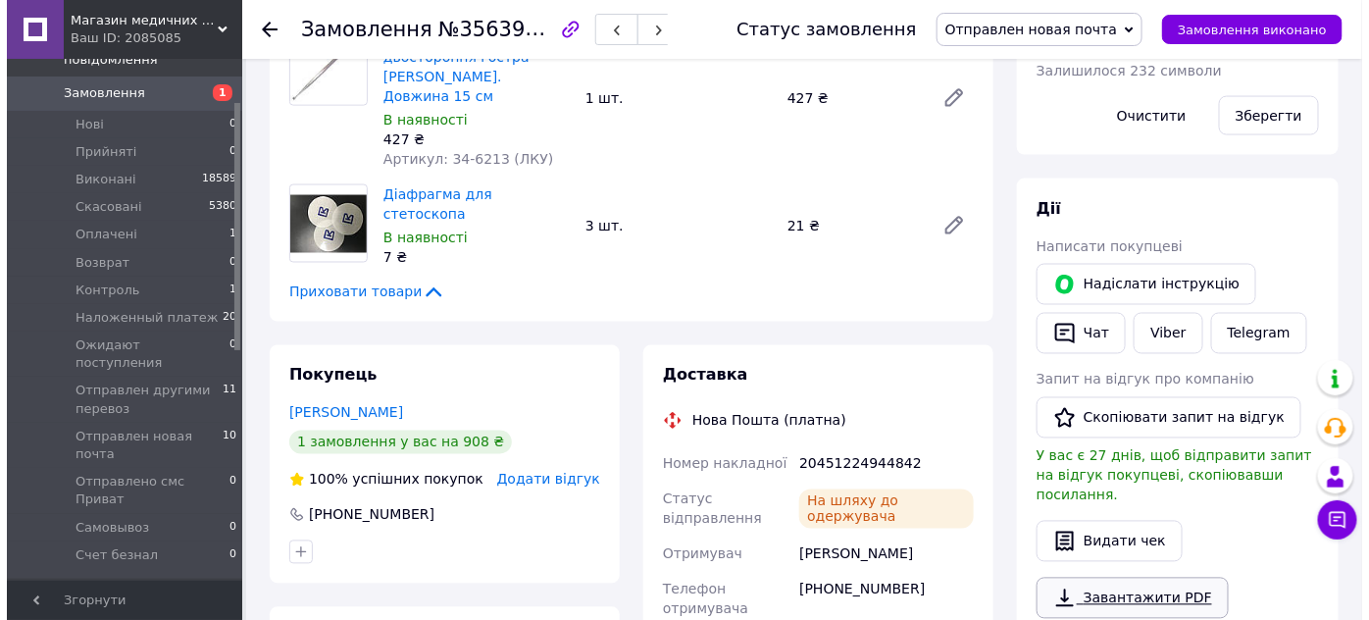
scroll to position [1069, 0]
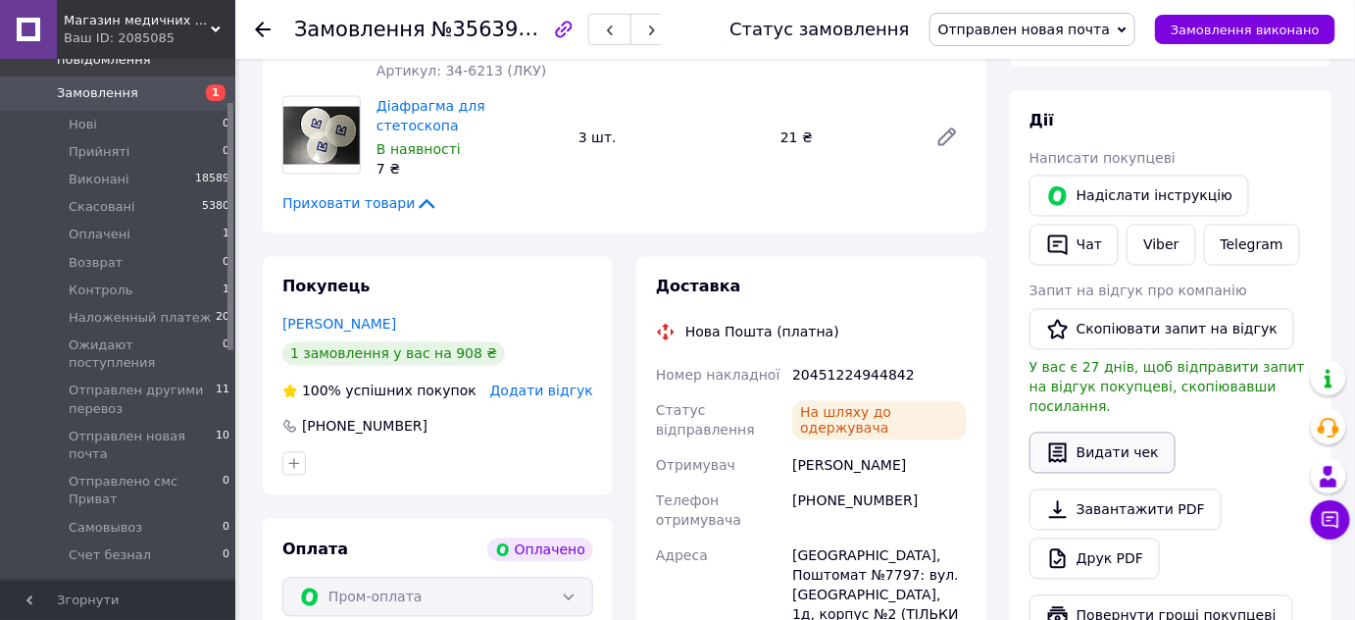
click at [1083, 433] on button "Видати чек" at bounding box center [1103, 453] width 146 height 41
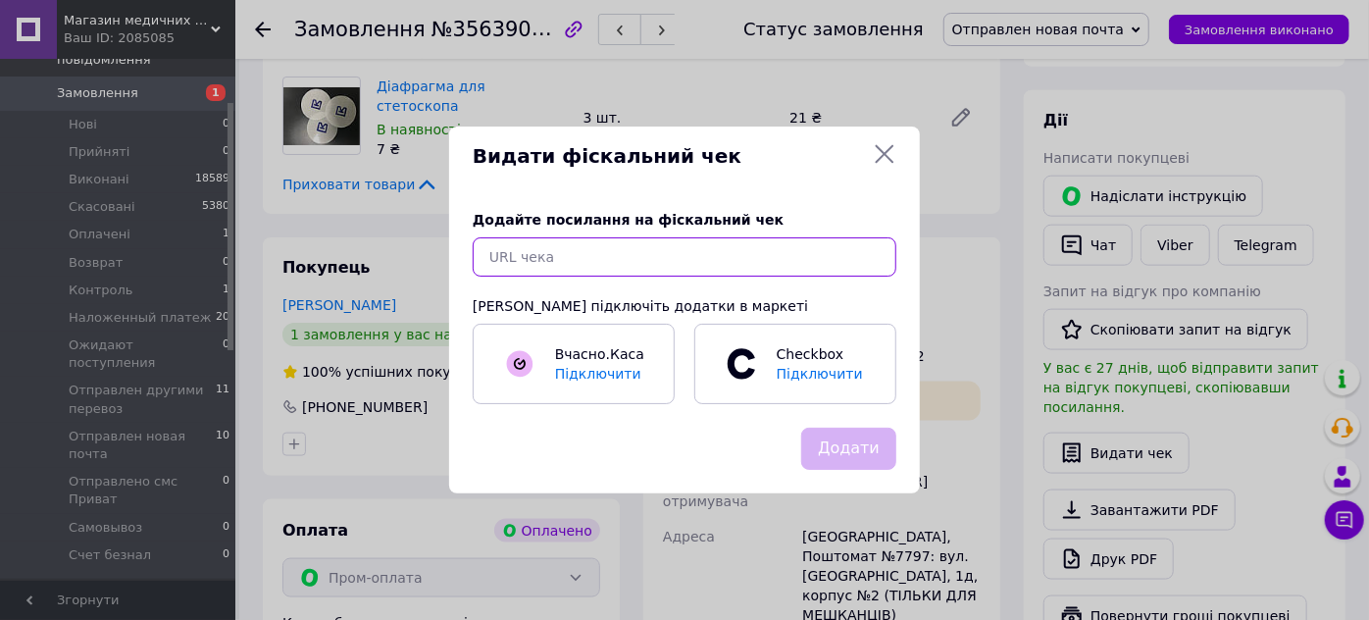
click at [565, 254] on input "text" at bounding box center [685, 256] width 424 height 39
paste input "[URL][DOMAIN_NAME]"
type input "[URL][DOMAIN_NAME]"
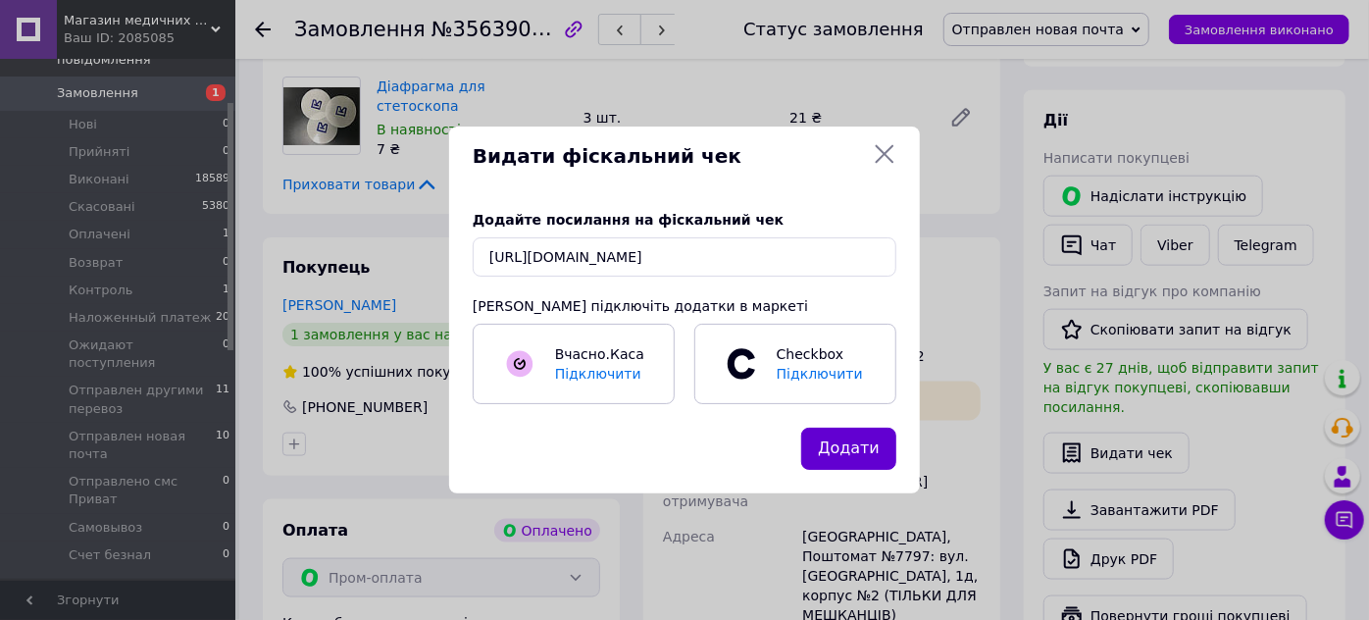
click at [843, 453] on button "Додати" at bounding box center [848, 449] width 95 height 42
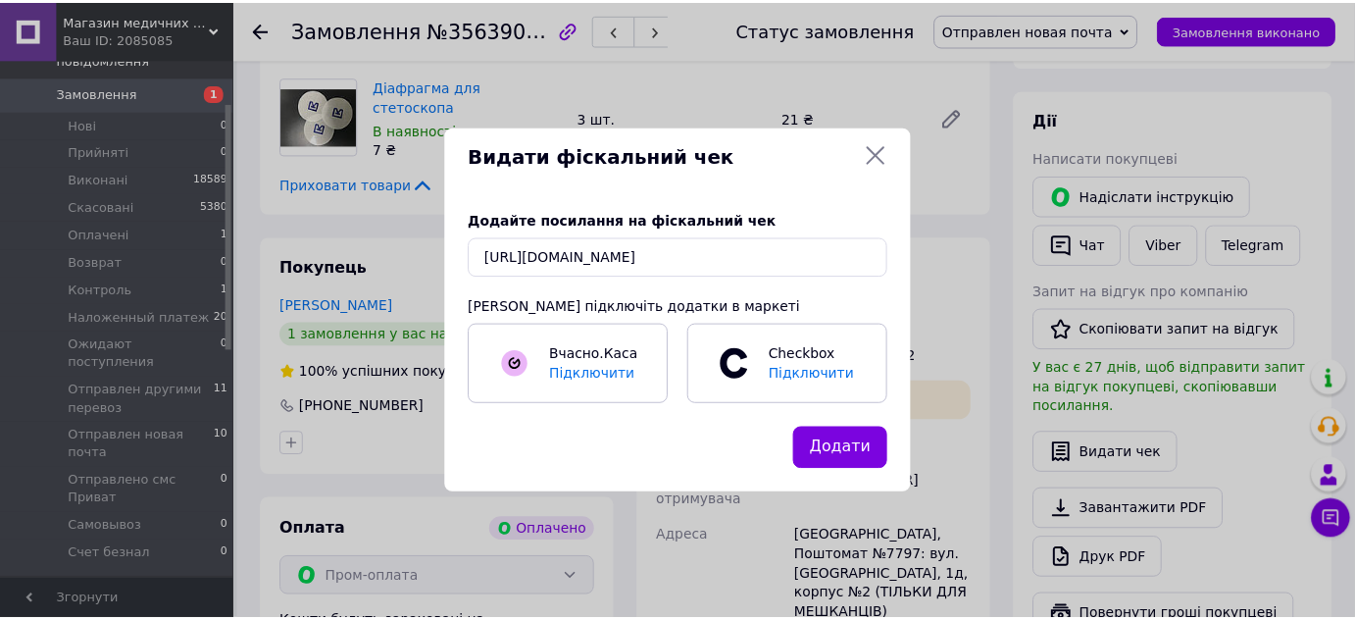
scroll to position [0, 0]
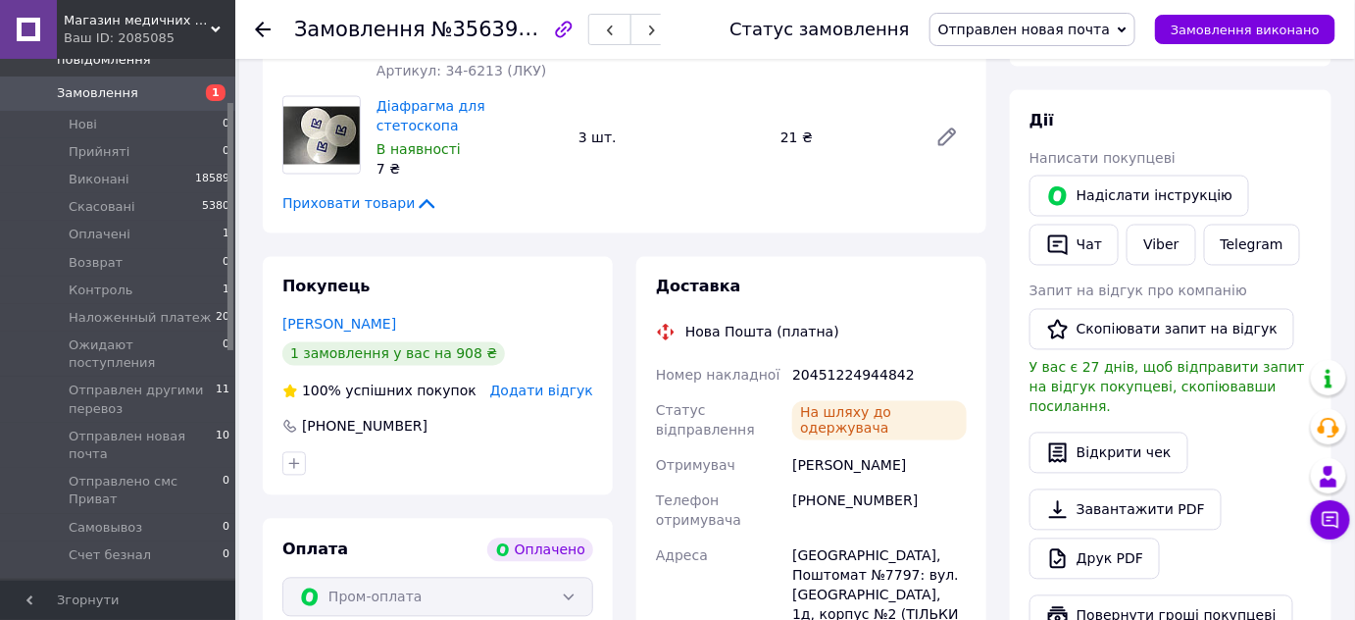
click at [264, 28] on use at bounding box center [263, 30] width 16 height 16
